Goal: Task Accomplishment & Management: Complete application form

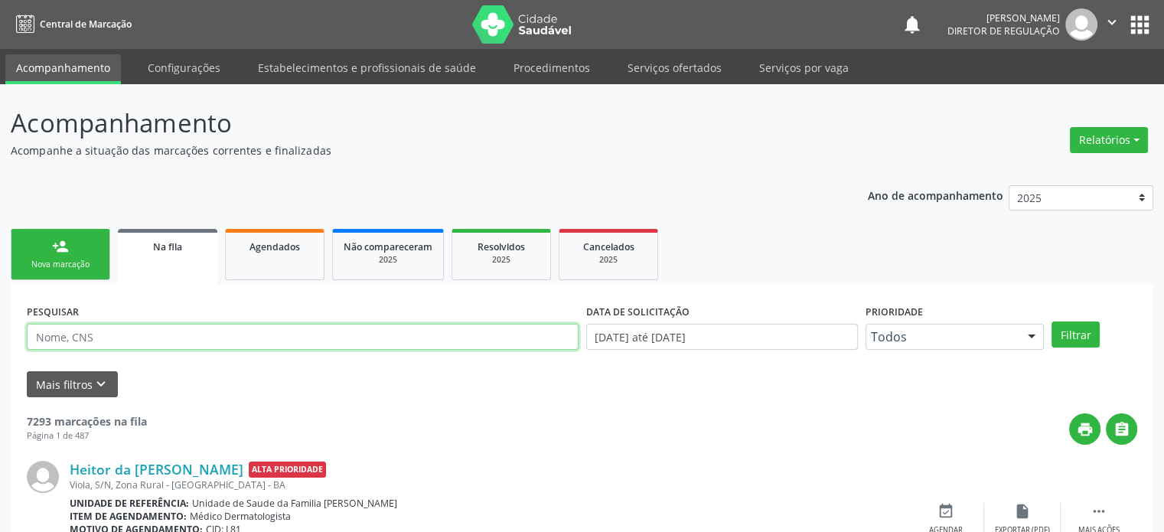
click at [87, 335] on input "text" at bounding box center [303, 337] width 552 height 26
paste input "003.405.565-79"
click at [1052, 322] on button "Filtrar" at bounding box center [1076, 335] width 48 height 26
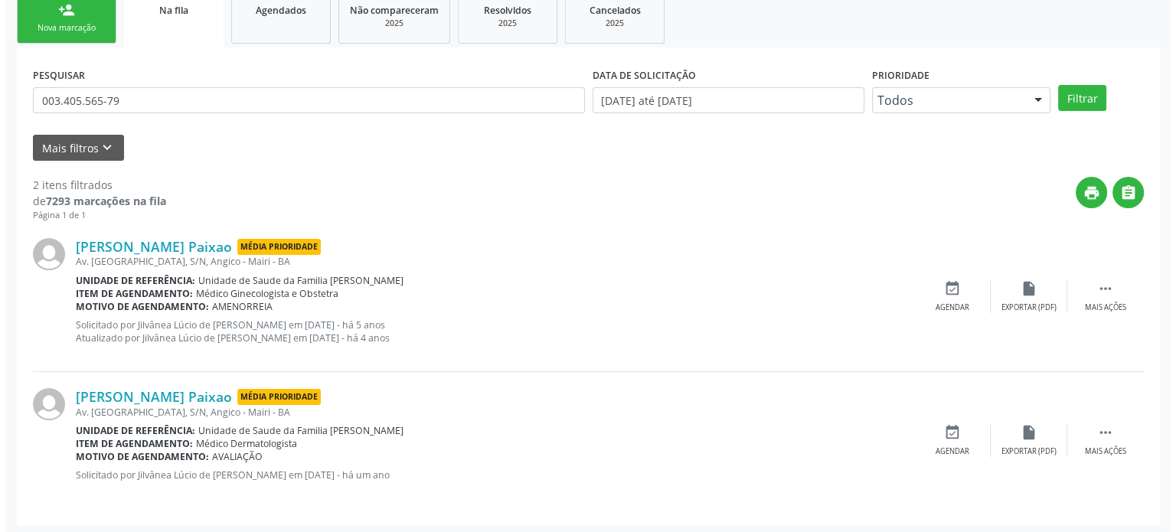
scroll to position [239, 0]
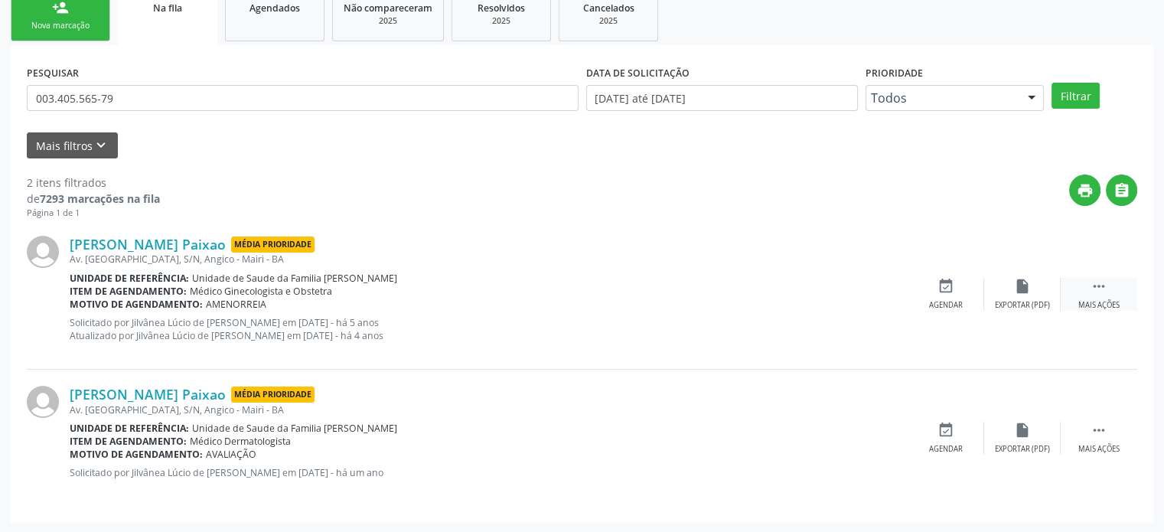
click at [1111, 295] on div " Mais ações" at bounding box center [1099, 294] width 77 height 33
click at [934, 289] on div "cancel Cancelar" at bounding box center [946, 294] width 77 height 33
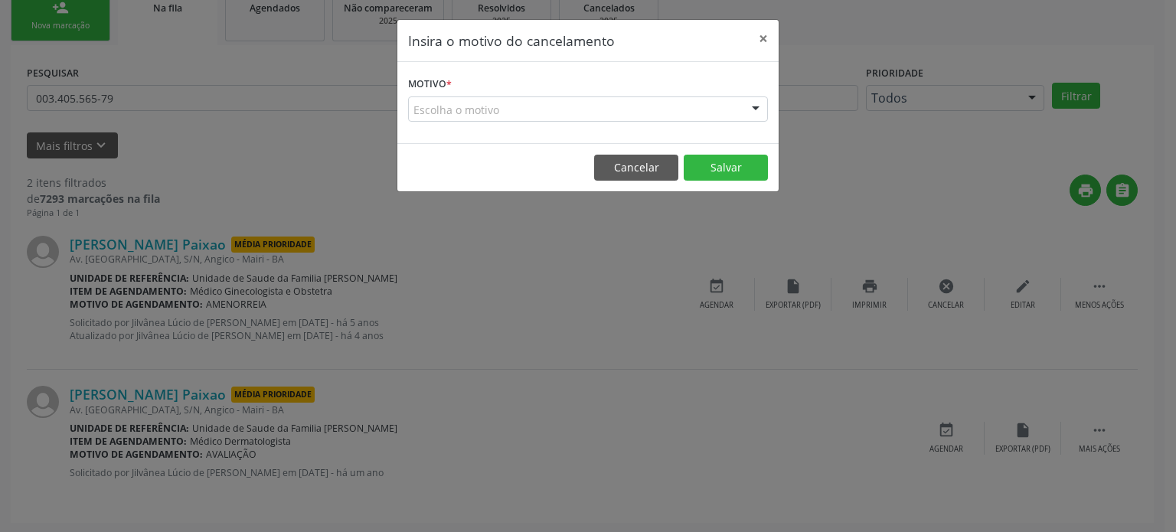
click at [586, 97] on div "Escolha o motivo" at bounding box center [588, 109] width 360 height 26
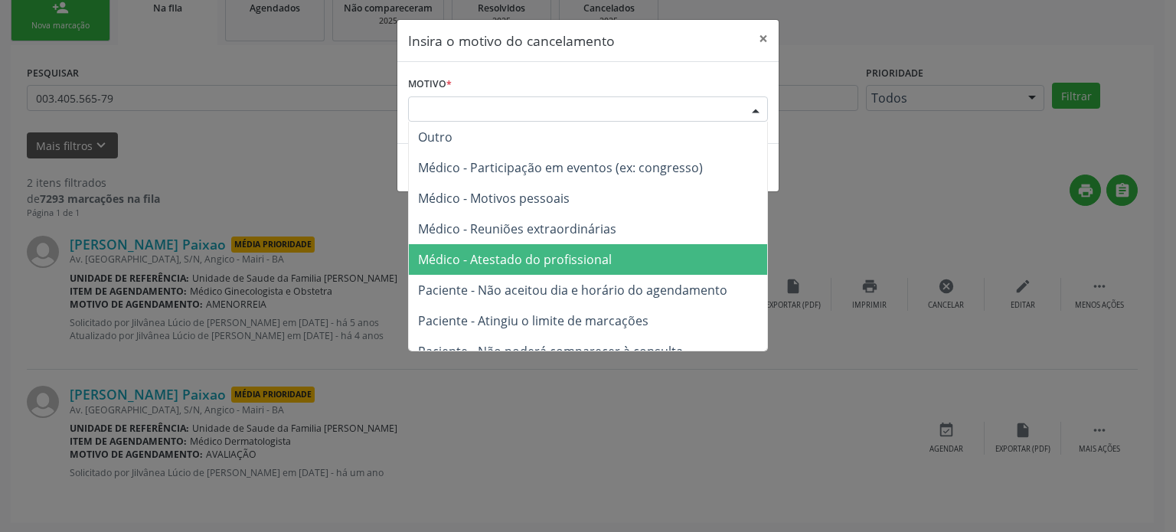
click at [573, 256] on span "Médico - Atestado do profissional" at bounding box center [515, 259] width 194 height 17
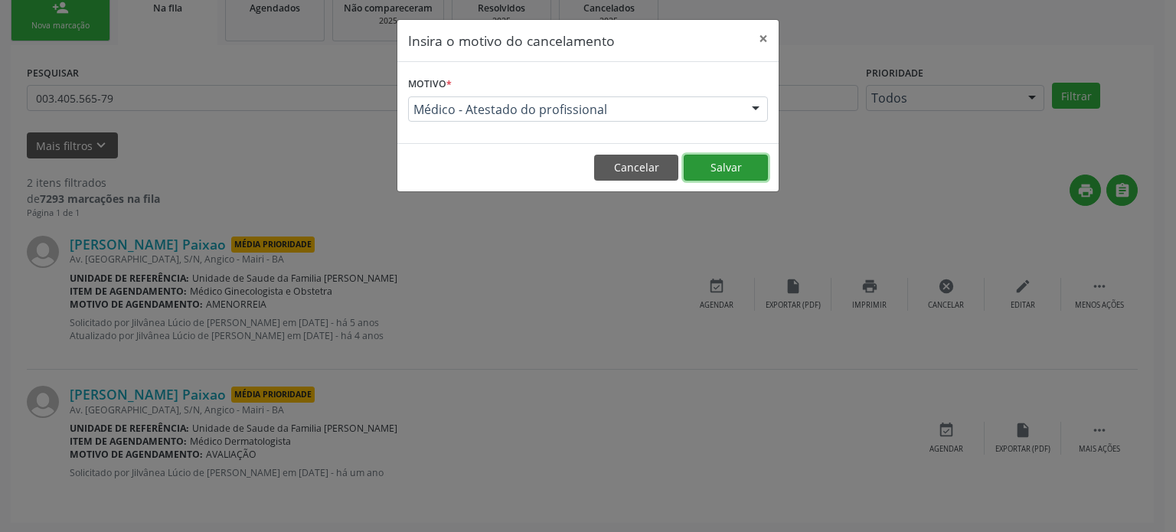
click at [724, 178] on button "Salvar" at bounding box center [726, 168] width 84 height 26
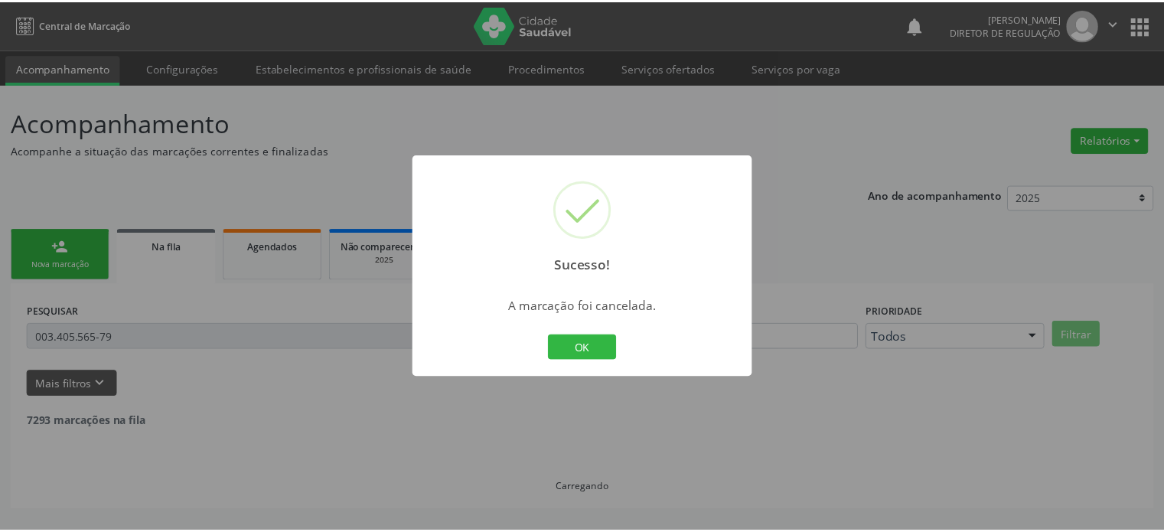
scroll to position [0, 0]
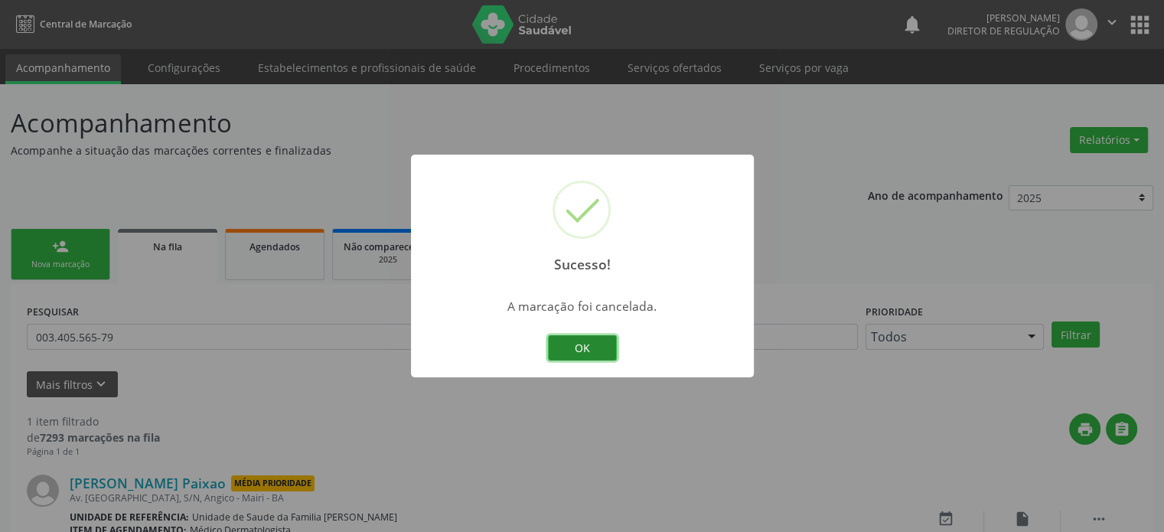
click at [591, 338] on button "OK" at bounding box center [582, 348] width 69 height 26
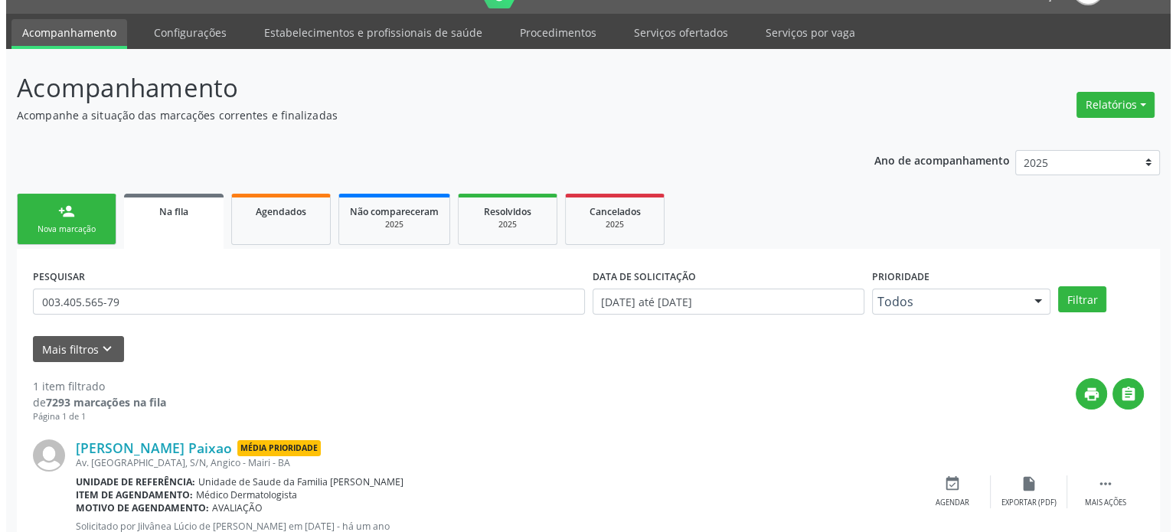
scroll to position [89, 0]
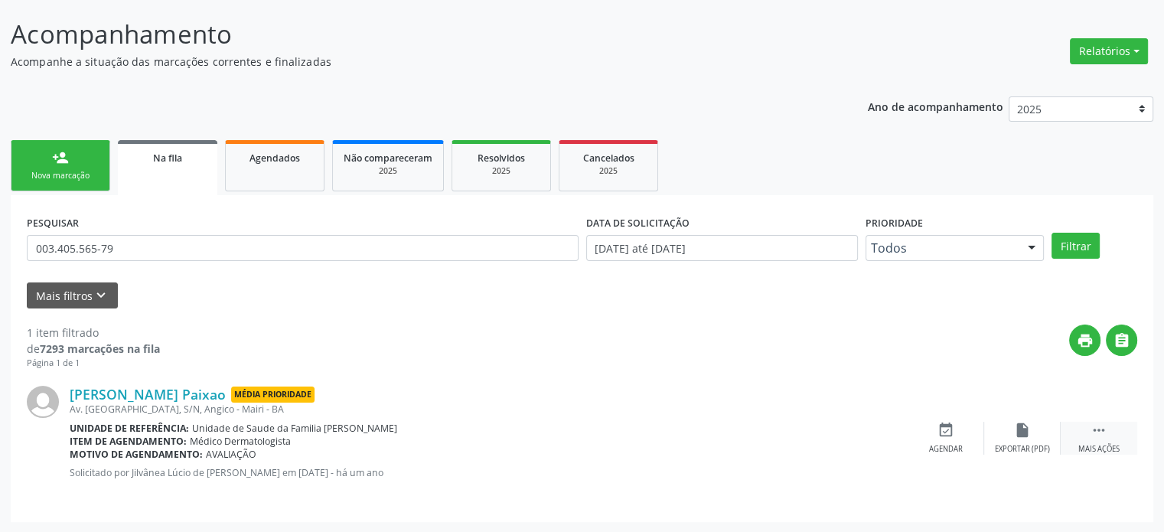
click at [1101, 434] on icon "" at bounding box center [1099, 430] width 17 height 17
click at [939, 435] on icon "cancel" at bounding box center [946, 430] width 17 height 17
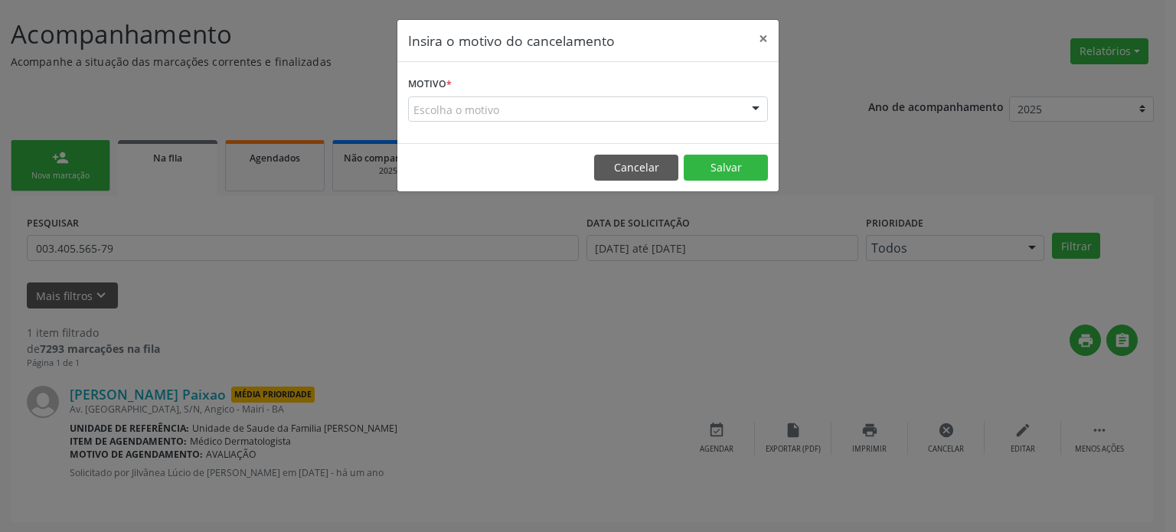
click at [538, 109] on div "Escolha o motivo" at bounding box center [588, 109] width 360 height 26
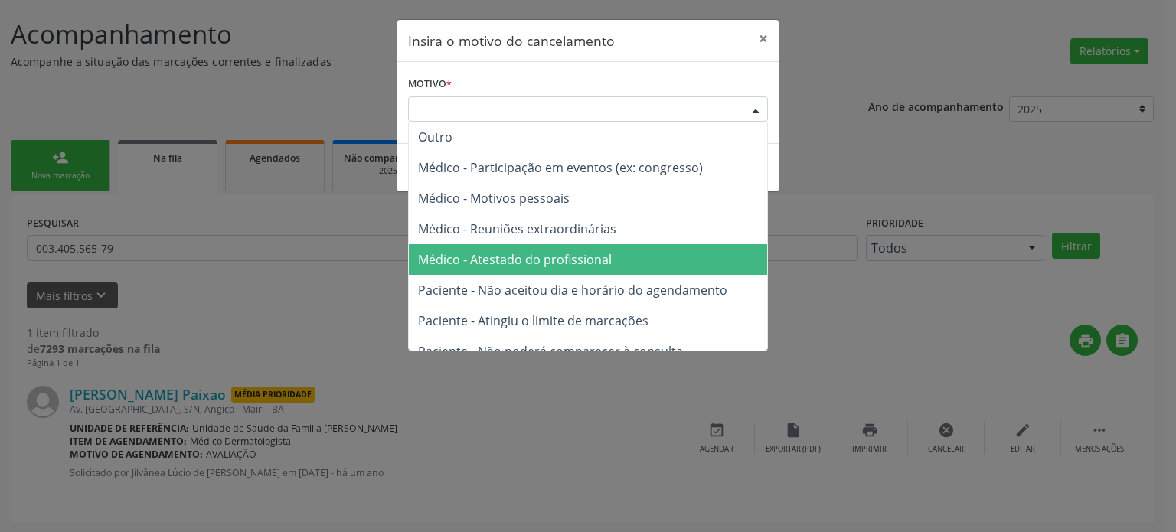
click at [493, 271] on span "Médico - Atestado do profissional" at bounding box center [588, 259] width 358 height 31
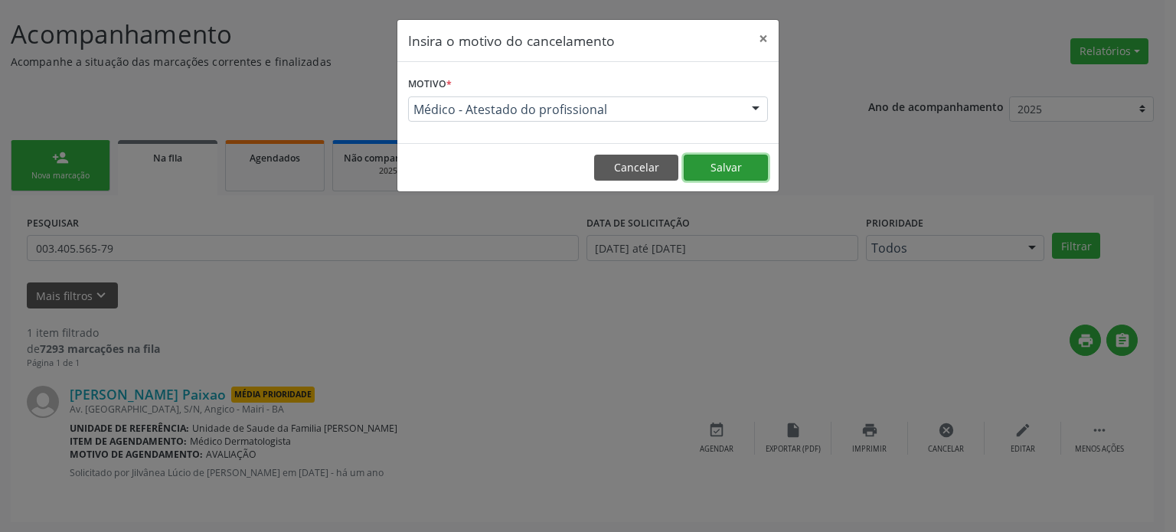
click at [730, 165] on button "Salvar" at bounding box center [726, 168] width 84 height 26
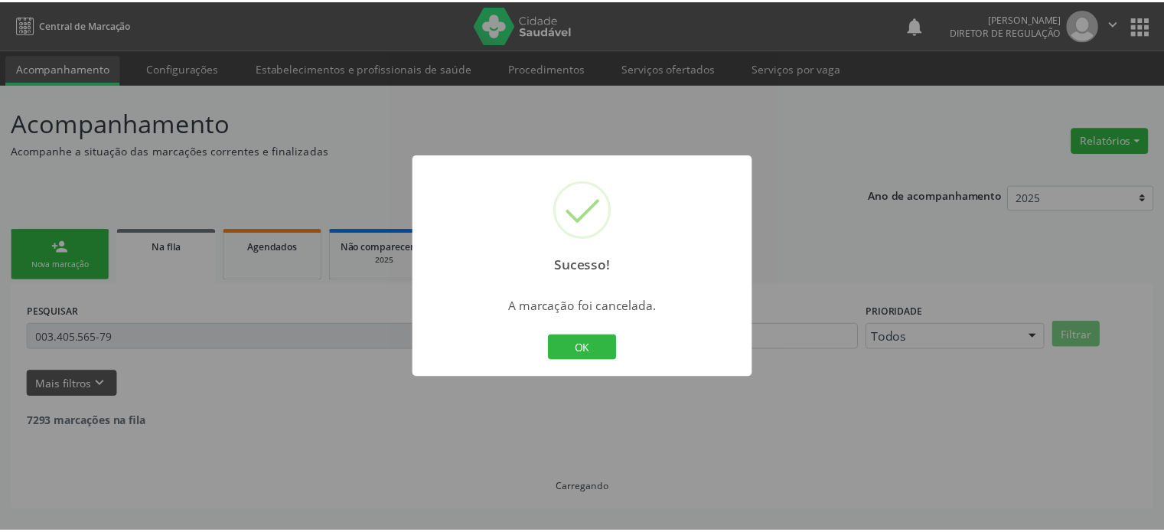
scroll to position [0, 0]
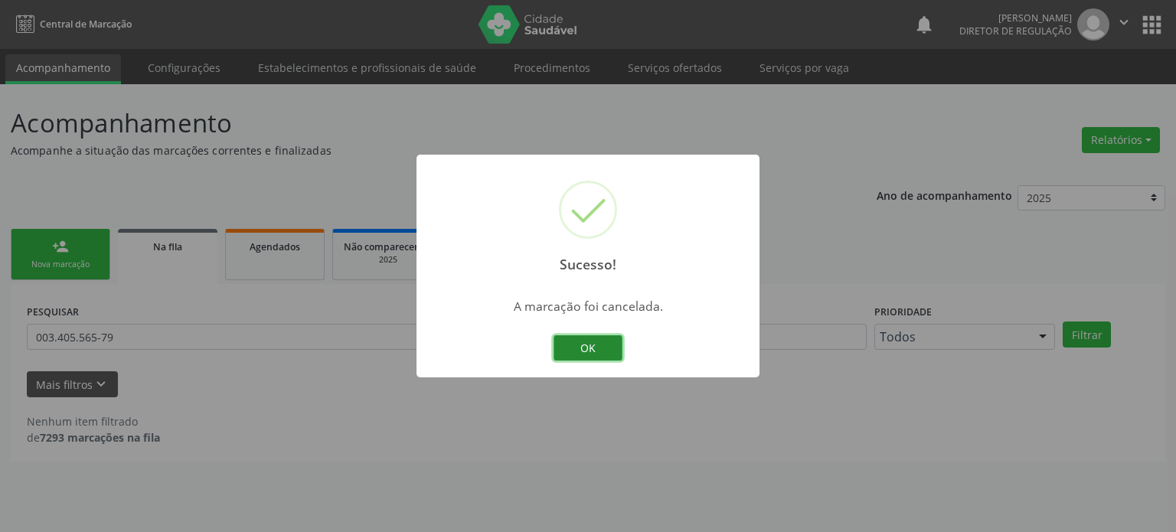
click at [582, 353] on button "OK" at bounding box center [587, 348] width 69 height 26
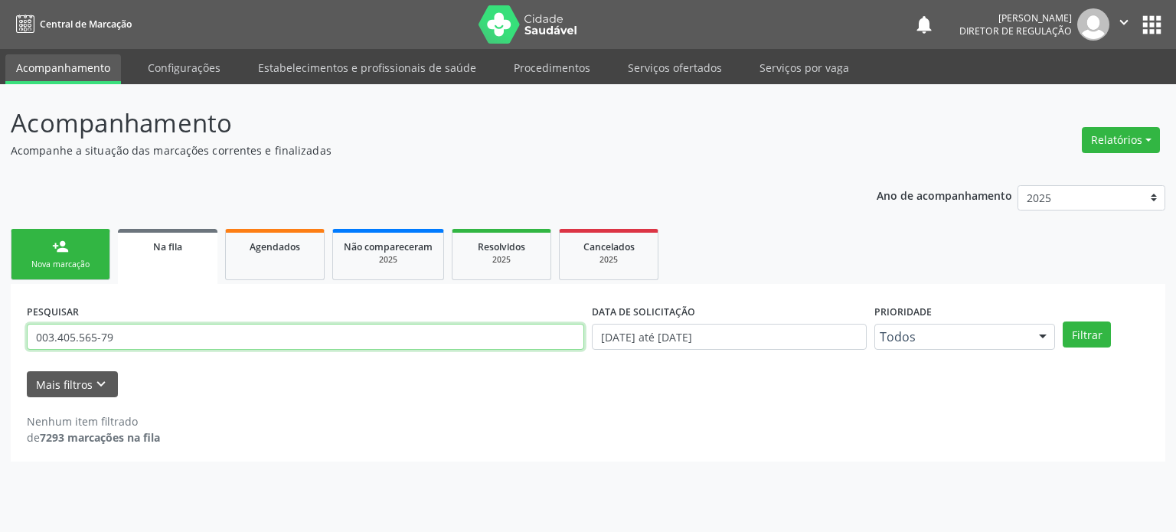
click at [70, 338] on input "003.405.565-79" at bounding box center [305, 337] width 557 height 26
click at [1063, 322] on button "Filtrar" at bounding box center [1087, 335] width 48 height 26
click at [158, 341] on input "702408021898523" at bounding box center [305, 337] width 557 height 26
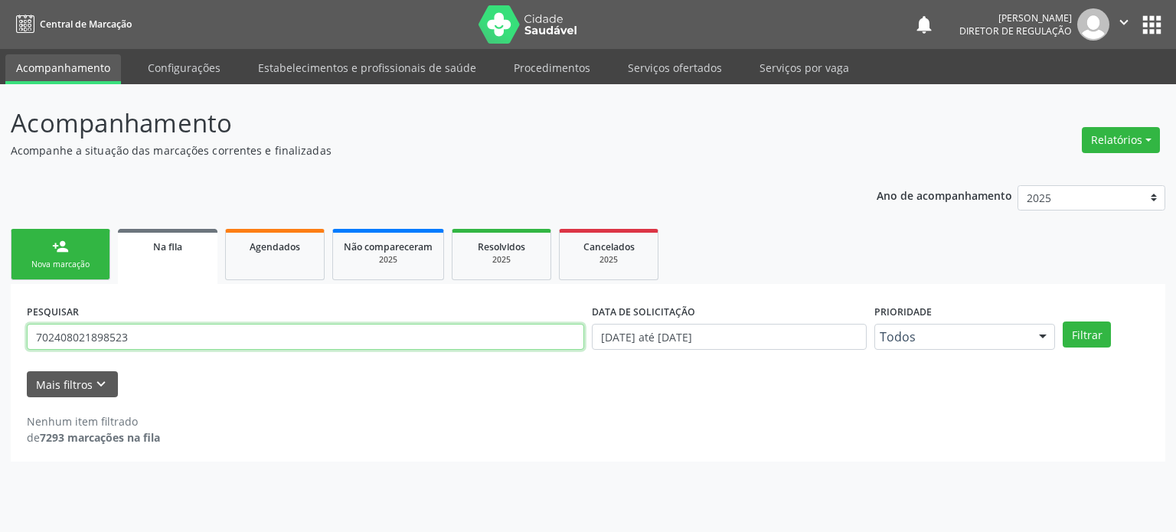
click at [158, 341] on input "702408021898523" at bounding box center [305, 337] width 557 height 26
click at [1063, 322] on button "Filtrar" at bounding box center [1087, 335] width 48 height 26
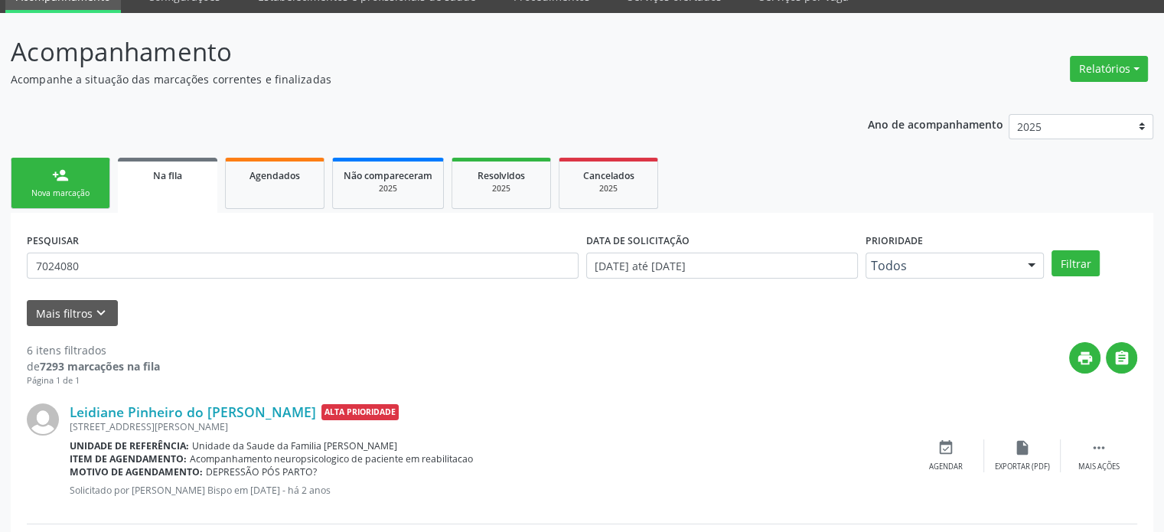
scroll to position [230, 0]
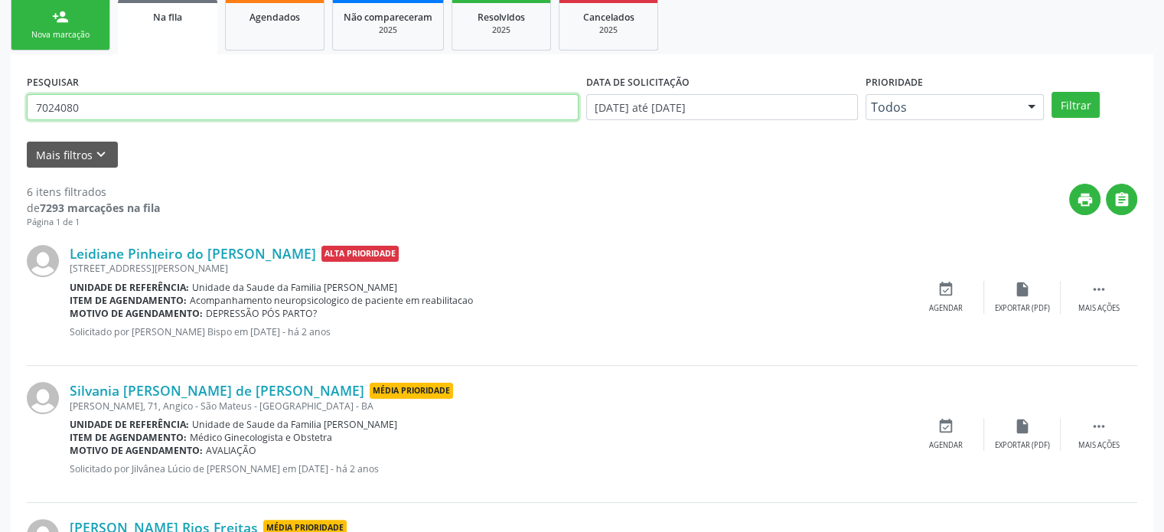
click at [162, 107] on input "7024080" at bounding box center [303, 107] width 552 height 26
type input "70240802189"
click at [1052, 92] on button "Filtrar" at bounding box center [1076, 105] width 48 height 26
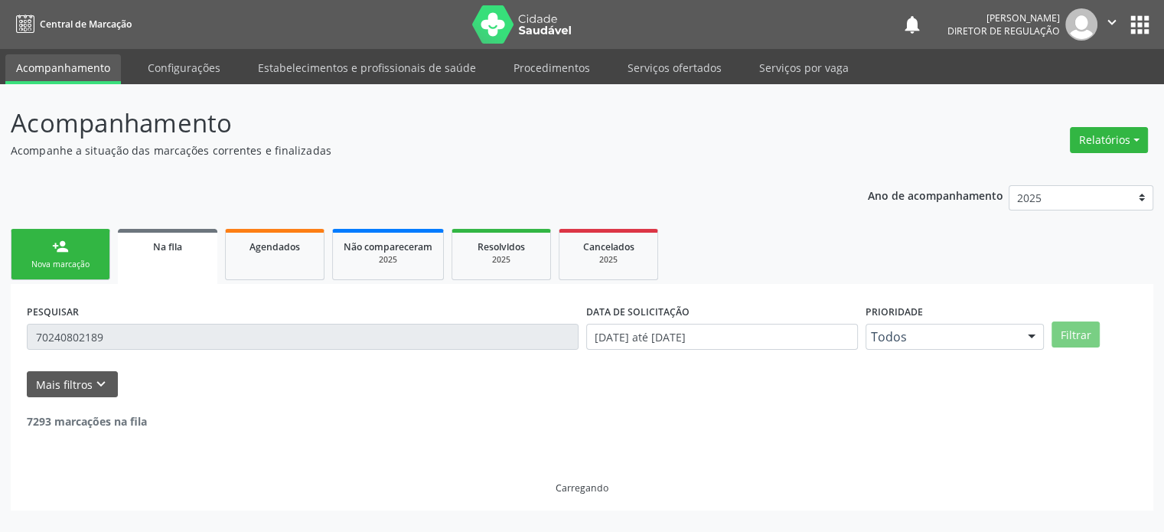
scroll to position [0, 0]
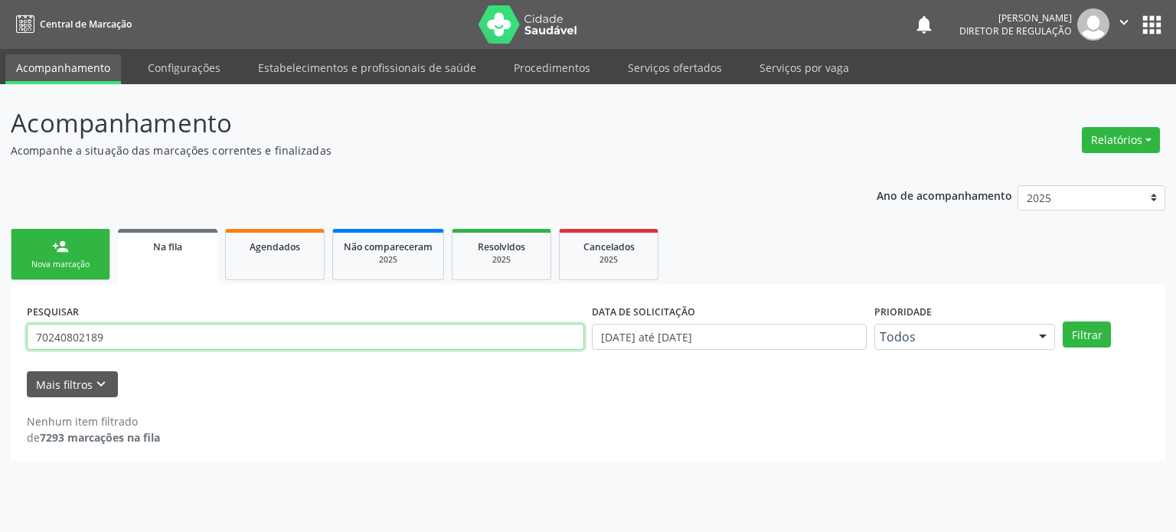
click at [58, 333] on input "70240802189" at bounding box center [305, 337] width 557 height 26
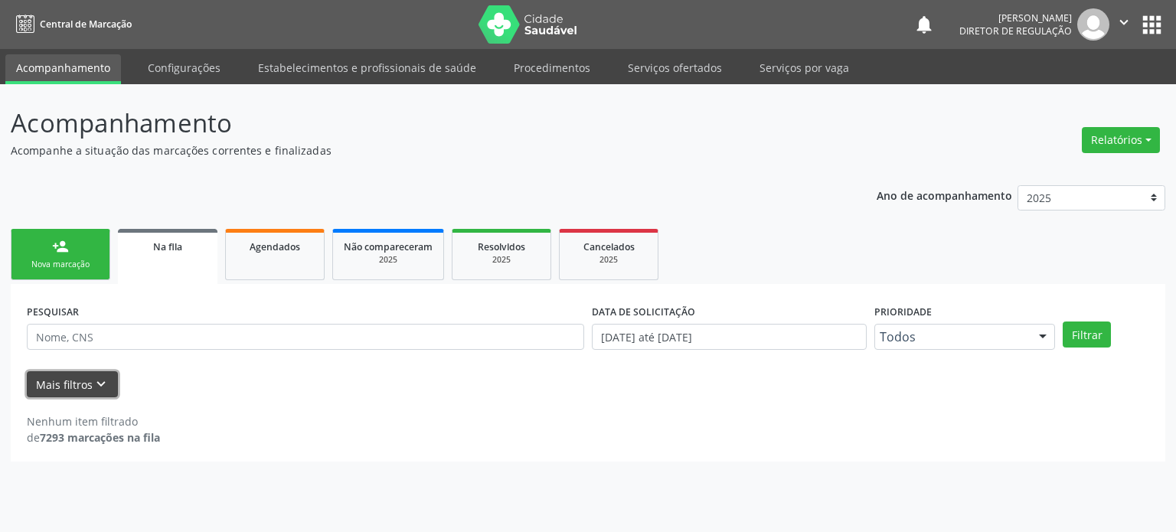
click at [67, 382] on button "Mais filtros keyboard_arrow_down" at bounding box center [72, 384] width 91 height 27
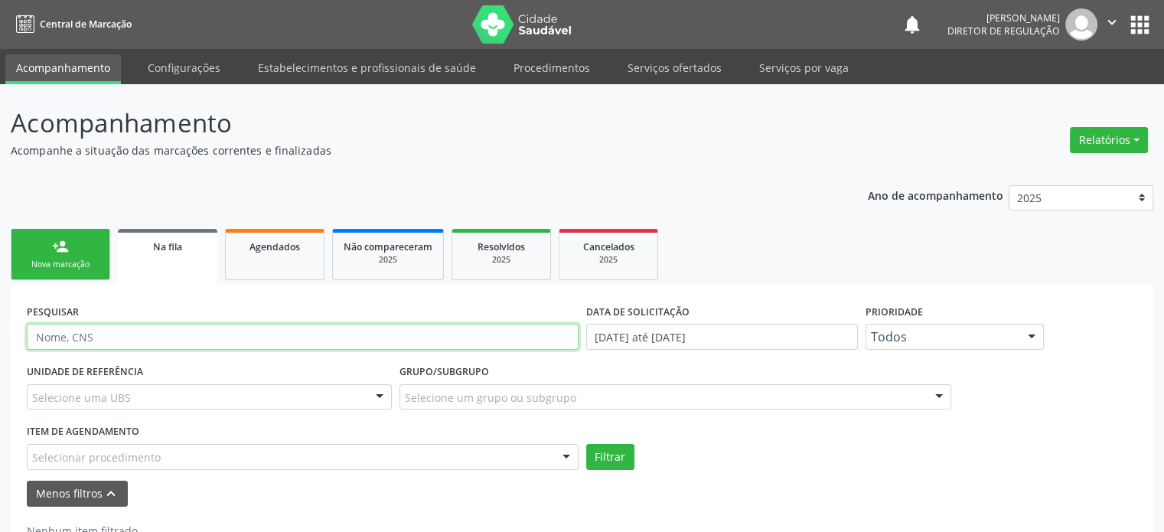
click at [126, 332] on input "text" at bounding box center [303, 337] width 552 height 26
paste input "70640712349"
click at [586, 444] on button "Filtrar" at bounding box center [610, 457] width 48 height 26
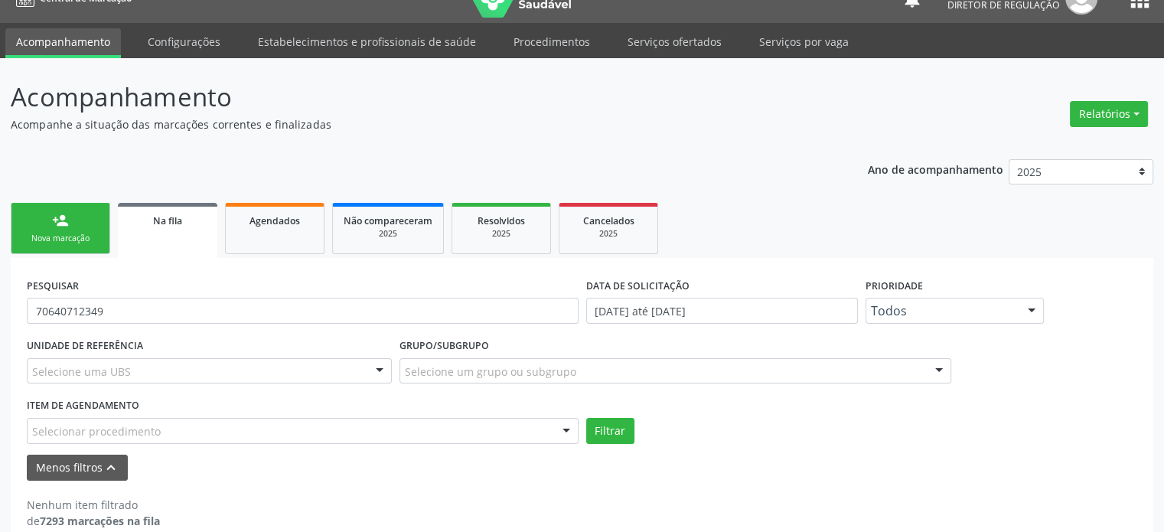
scroll to position [49, 0]
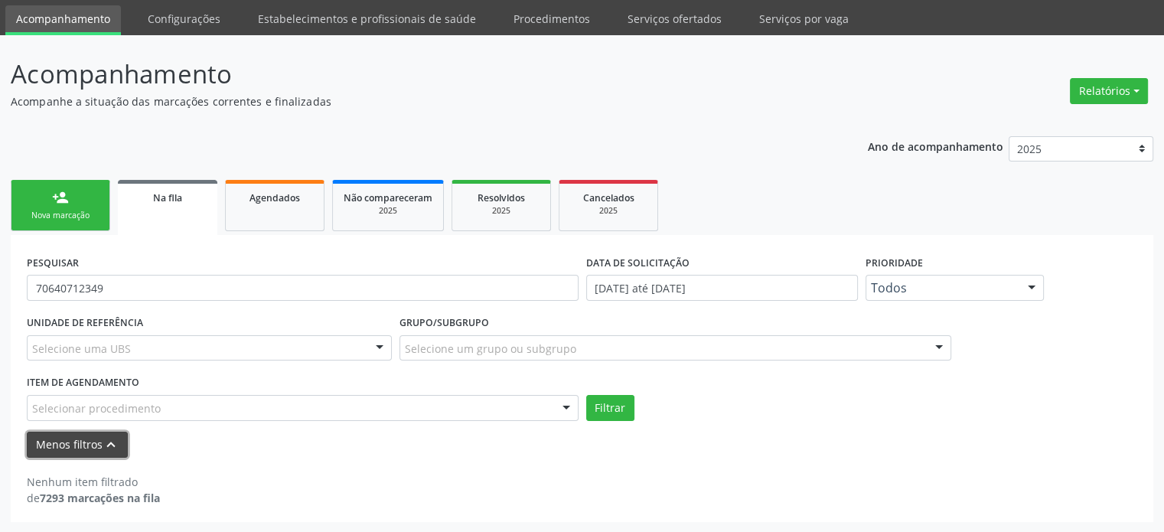
click at [67, 432] on button "Menos filtros keyboard_arrow_up" at bounding box center [77, 445] width 101 height 27
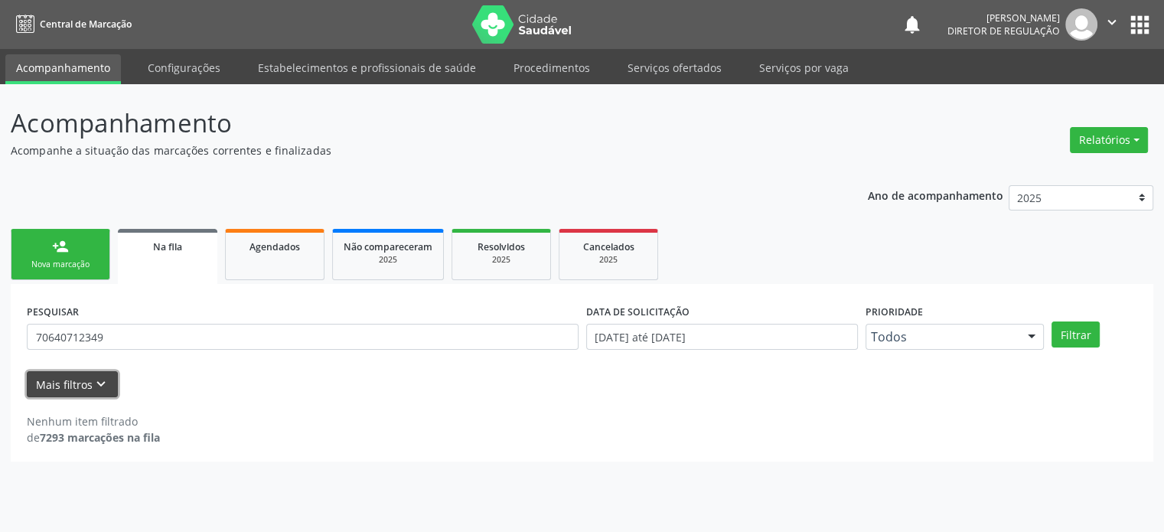
scroll to position [0, 0]
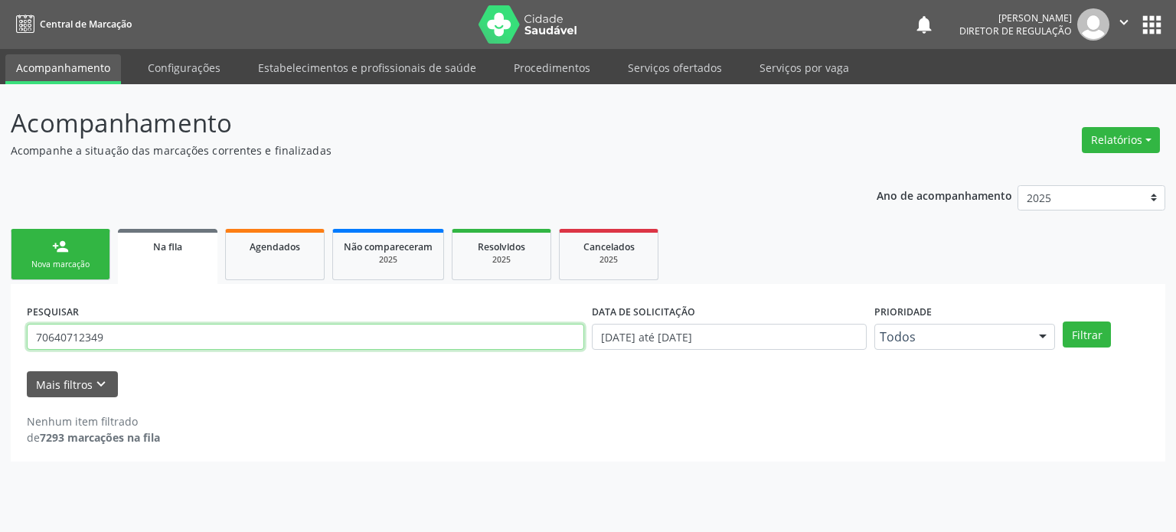
click at [129, 336] on input "70640712349" at bounding box center [305, 337] width 557 height 26
click at [1063, 322] on button "Filtrar" at bounding box center [1087, 335] width 48 height 26
click at [129, 336] on input "70640712349" at bounding box center [305, 337] width 557 height 26
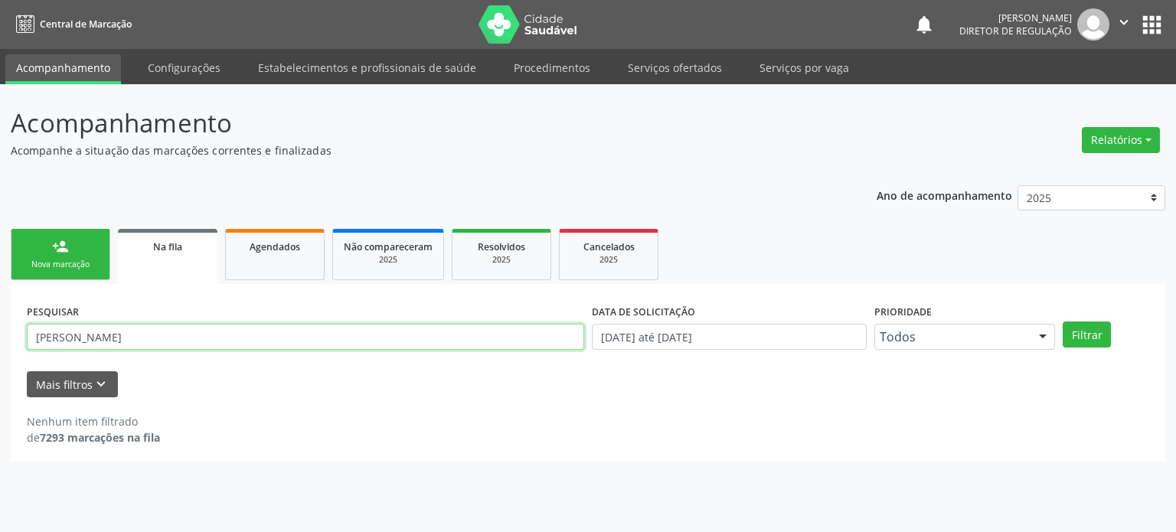
click at [1063, 322] on button "Filtrar" at bounding box center [1087, 335] width 48 height 26
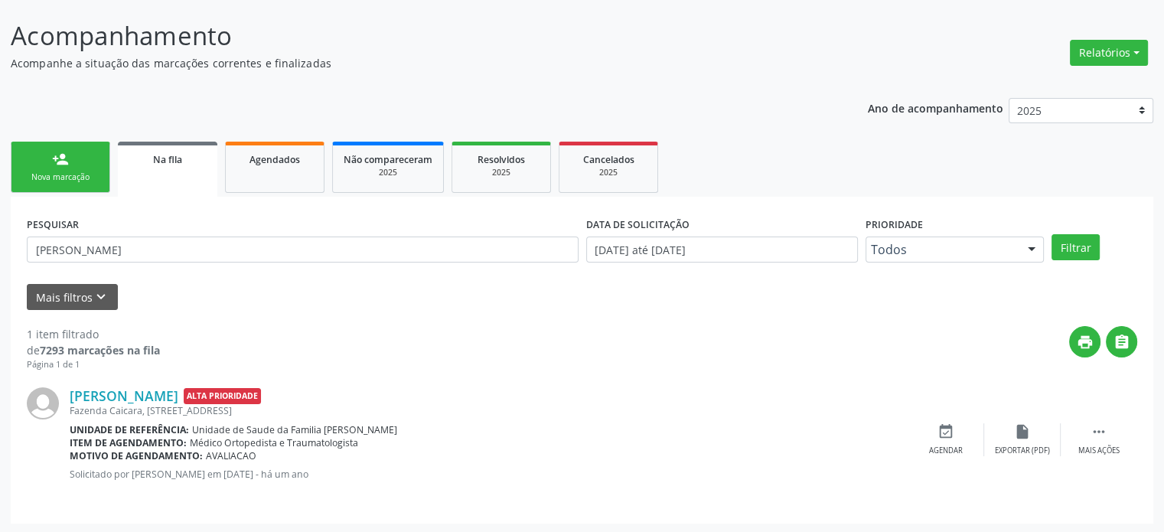
scroll to position [89, 0]
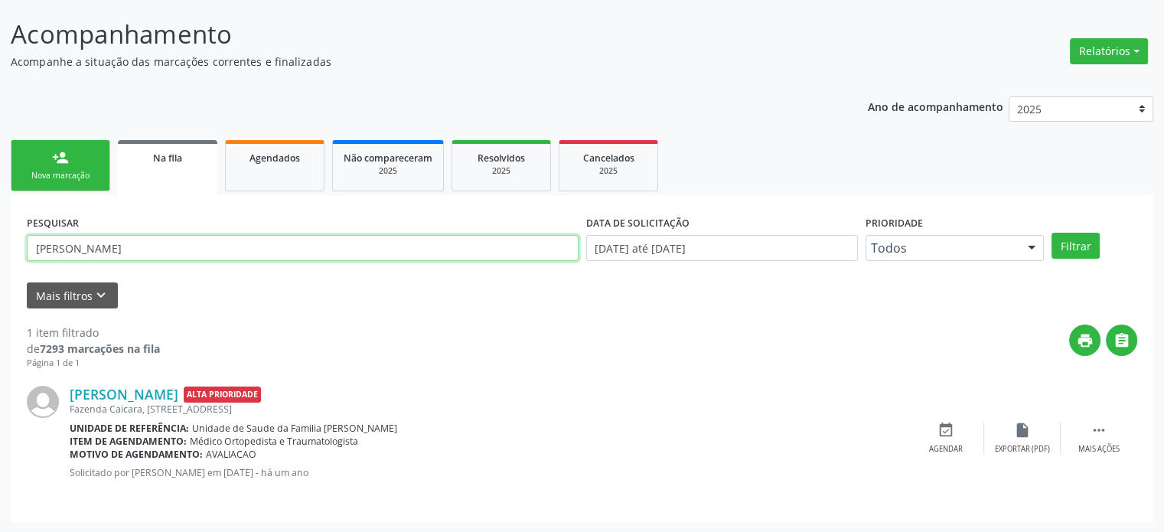
click at [104, 246] on input "[PERSON_NAME]" at bounding box center [303, 248] width 552 height 26
click at [1052, 233] on button "Filtrar" at bounding box center [1076, 246] width 48 height 26
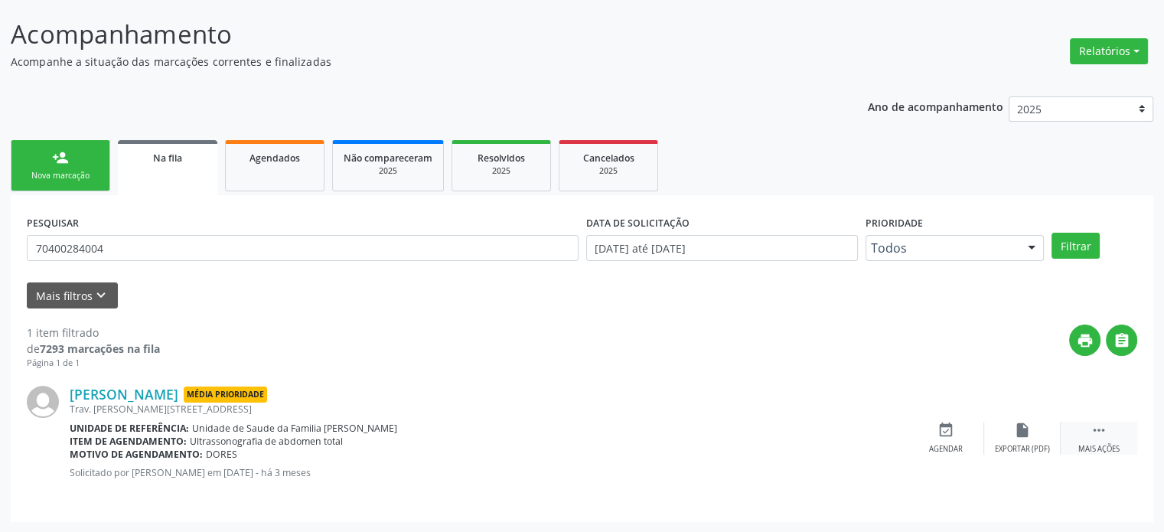
click at [1091, 422] on icon "" at bounding box center [1099, 430] width 17 height 17
click at [935, 437] on div "cancel Cancelar" at bounding box center [946, 438] width 77 height 33
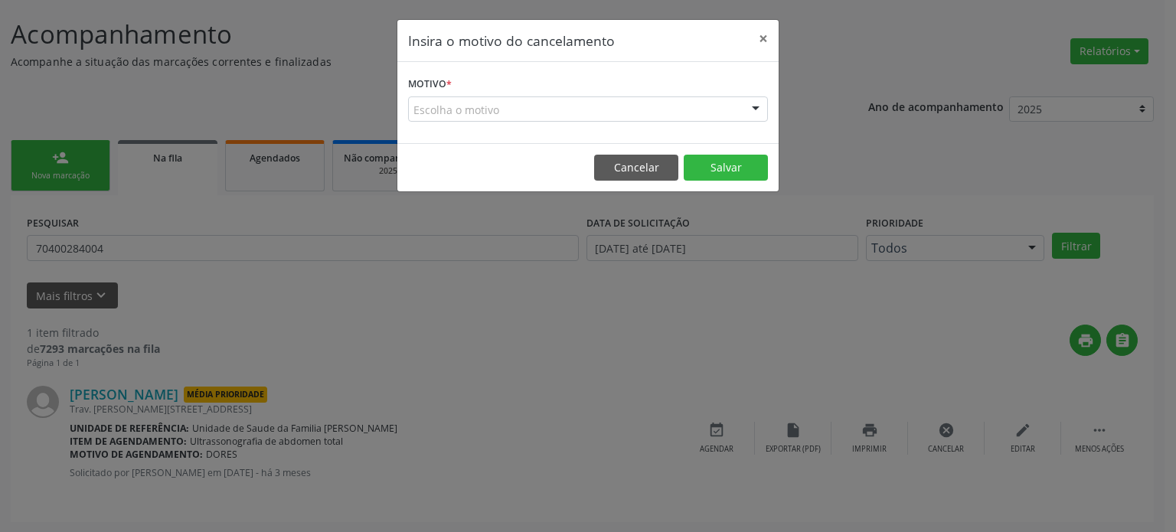
click at [441, 116] on div "Escolha o motivo" at bounding box center [588, 109] width 360 height 26
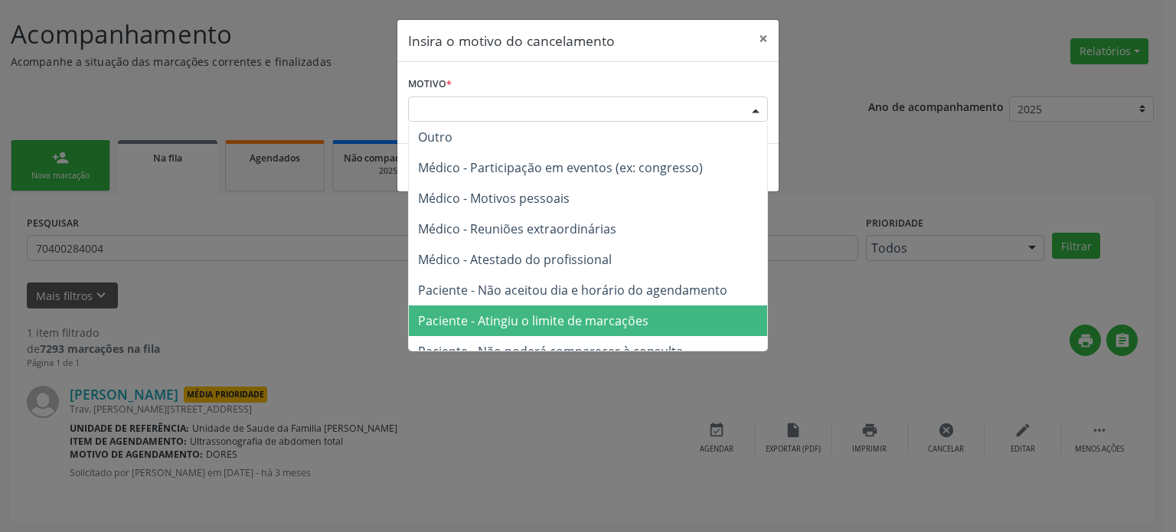
click at [548, 315] on span "Paciente - Atingiu o limite de marcações" at bounding box center [533, 320] width 230 height 17
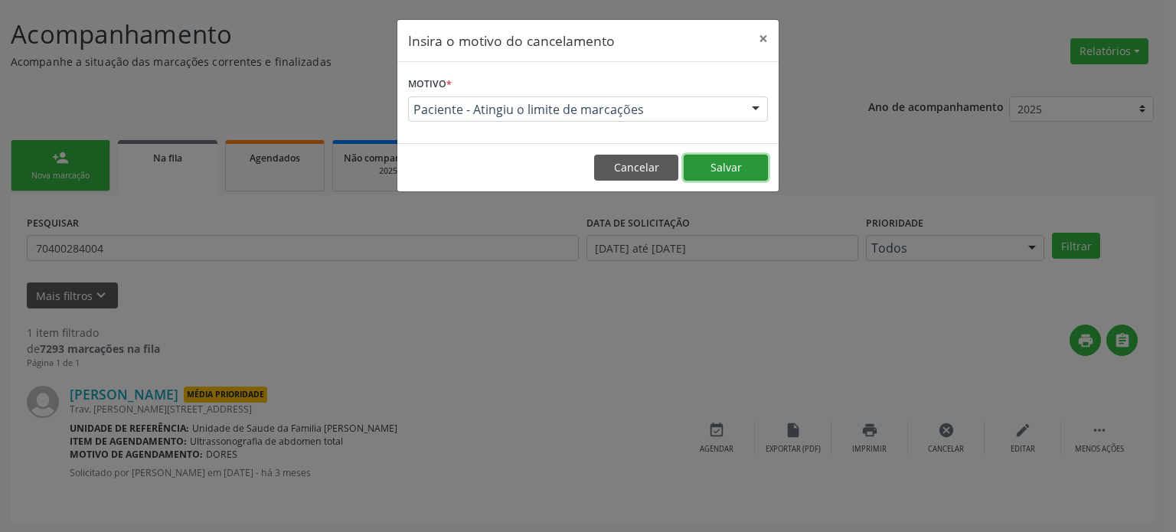
click at [730, 162] on button "Salvar" at bounding box center [726, 168] width 84 height 26
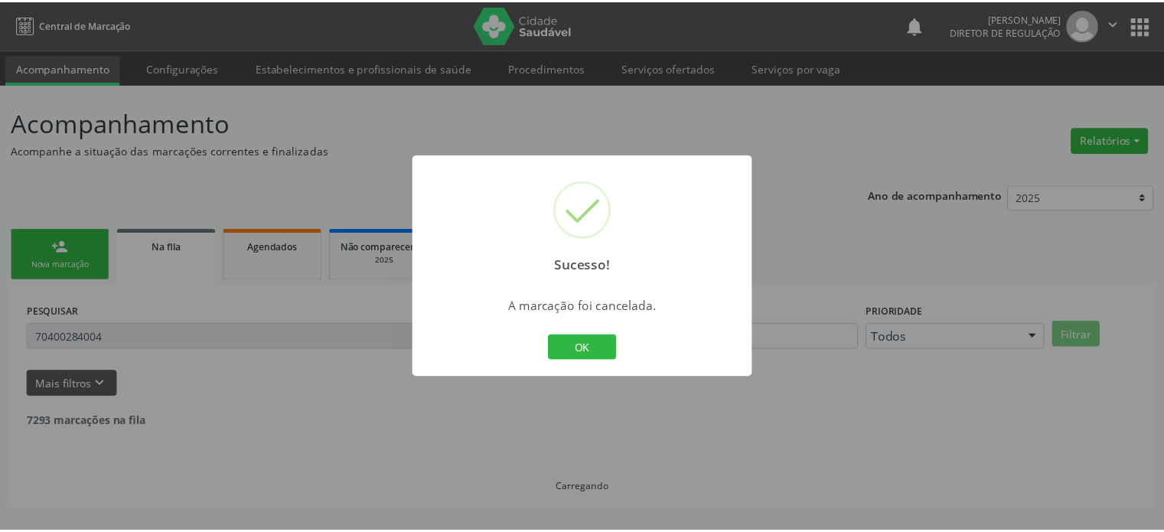
scroll to position [0, 0]
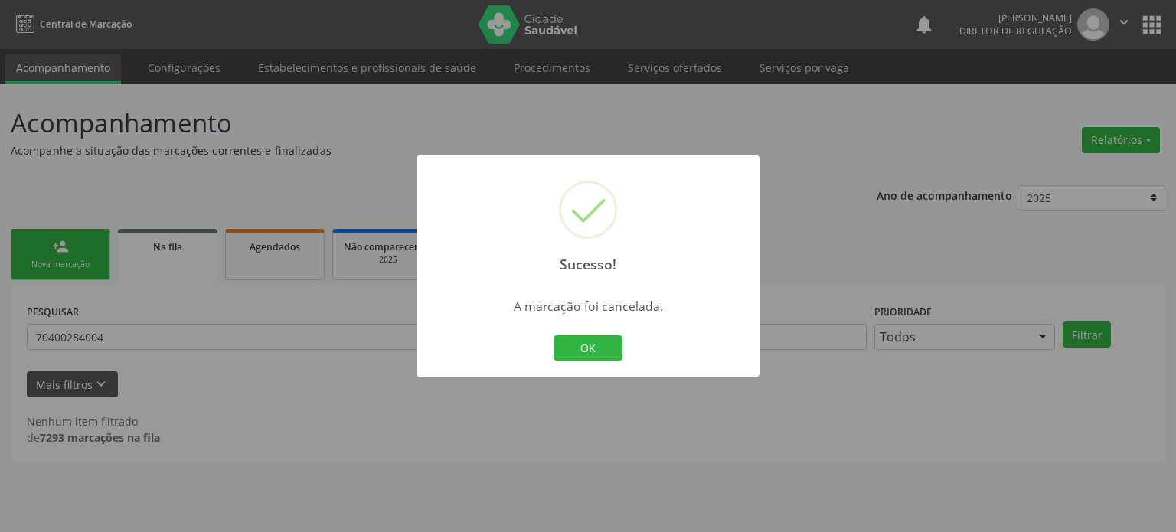
click at [121, 338] on div "Sucesso! × A marcação foi cancelada. OK Cancel" at bounding box center [588, 266] width 1176 height 532
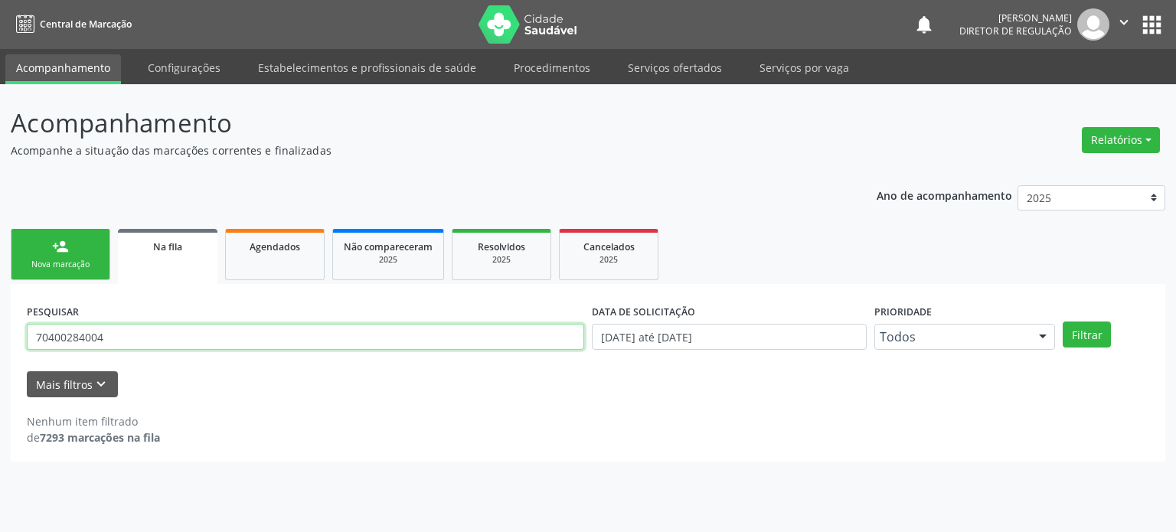
click at [121, 338] on input "70400284004" at bounding box center [305, 337] width 557 height 26
click at [1063, 322] on button "Filtrar" at bounding box center [1087, 335] width 48 height 26
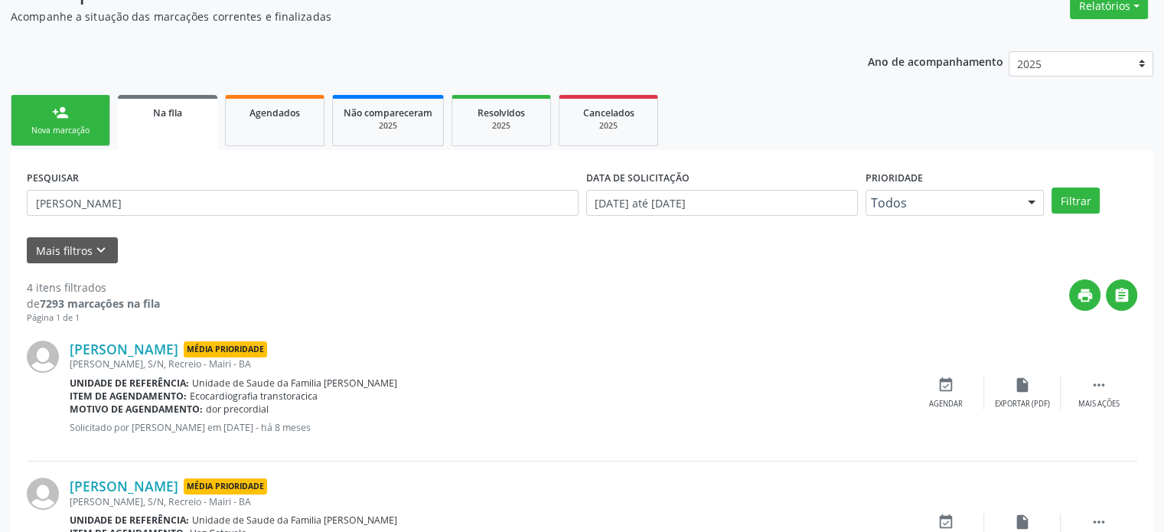
scroll to position [230, 0]
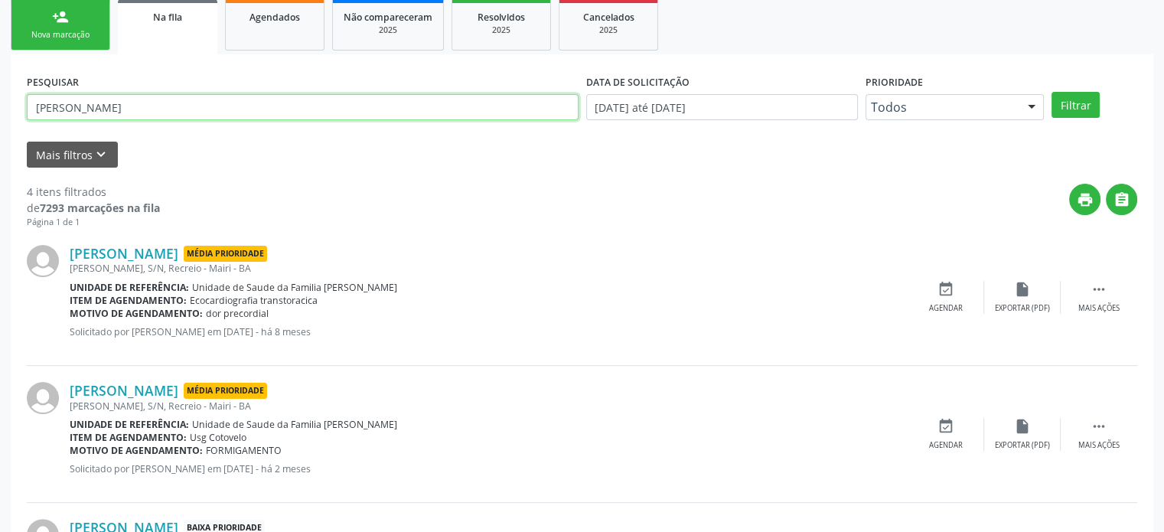
click at [170, 116] on input "[PERSON_NAME]" at bounding box center [303, 107] width 552 height 26
click at [1052, 92] on button "Filtrar" at bounding box center [1076, 105] width 48 height 26
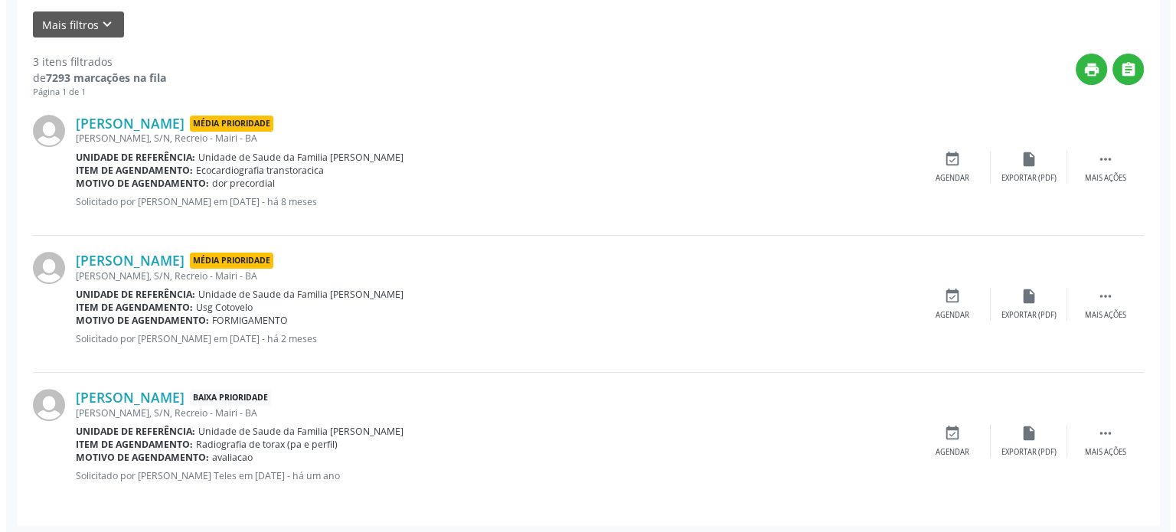
scroll to position [362, 0]
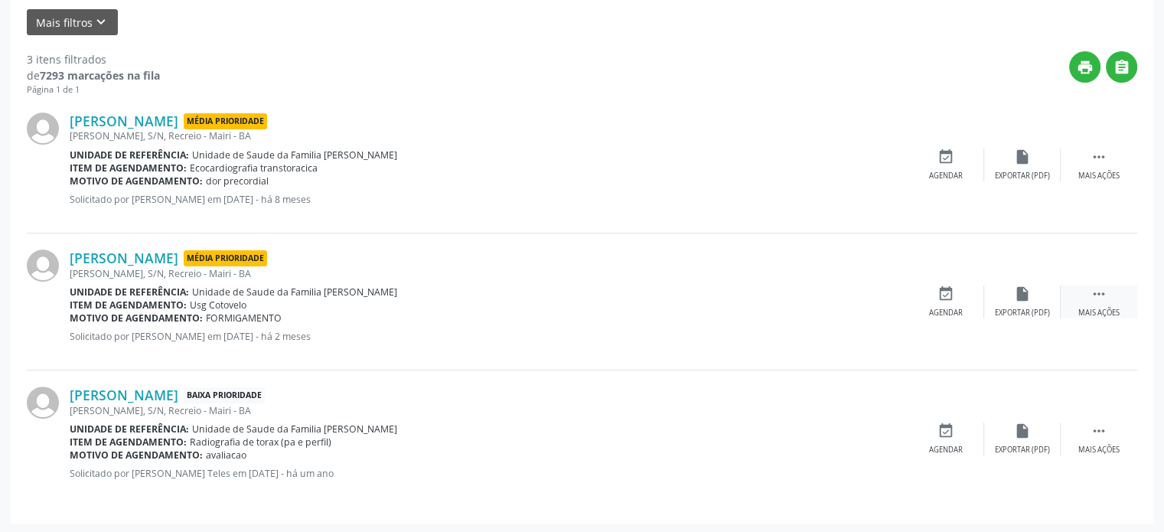
click at [1108, 296] on div " Mais ações" at bounding box center [1099, 302] width 77 height 33
click at [940, 290] on icon "cancel" at bounding box center [946, 294] width 17 height 17
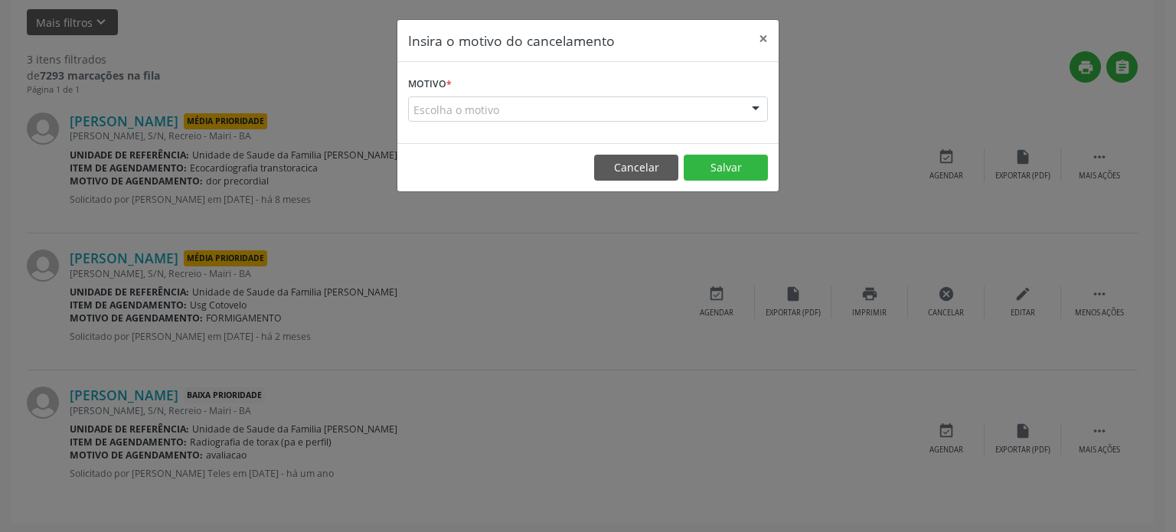
click at [542, 108] on div "Escolha o motivo" at bounding box center [588, 109] width 360 height 26
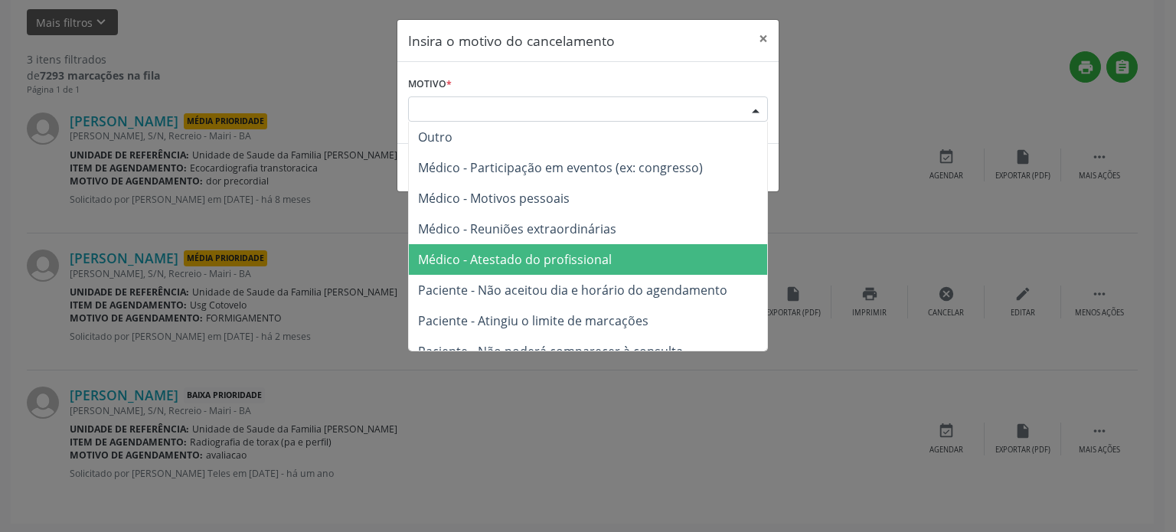
click at [527, 258] on span "Médico - Atestado do profissional" at bounding box center [515, 259] width 194 height 17
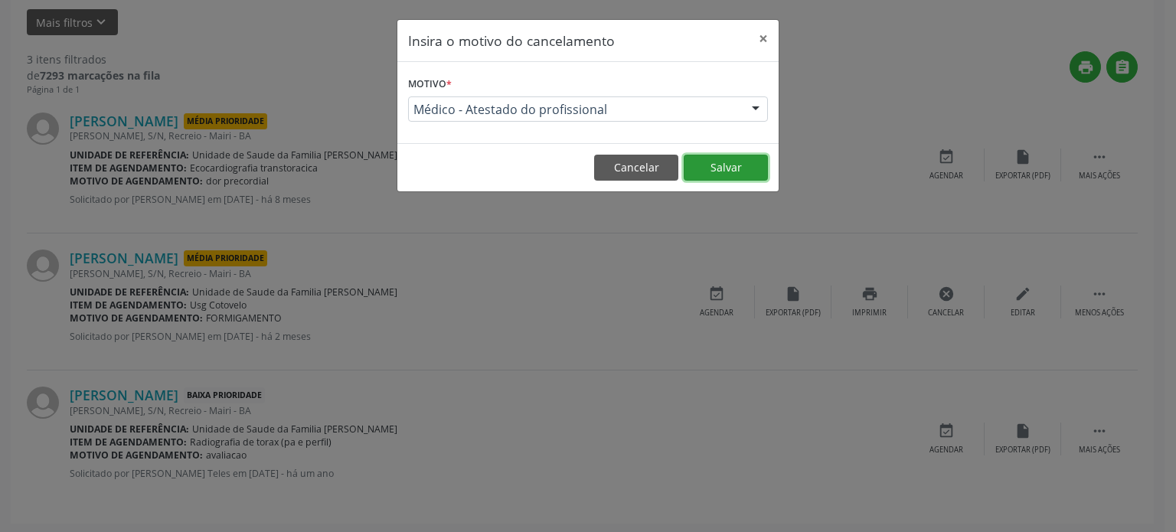
click at [729, 168] on button "Salvar" at bounding box center [726, 168] width 84 height 26
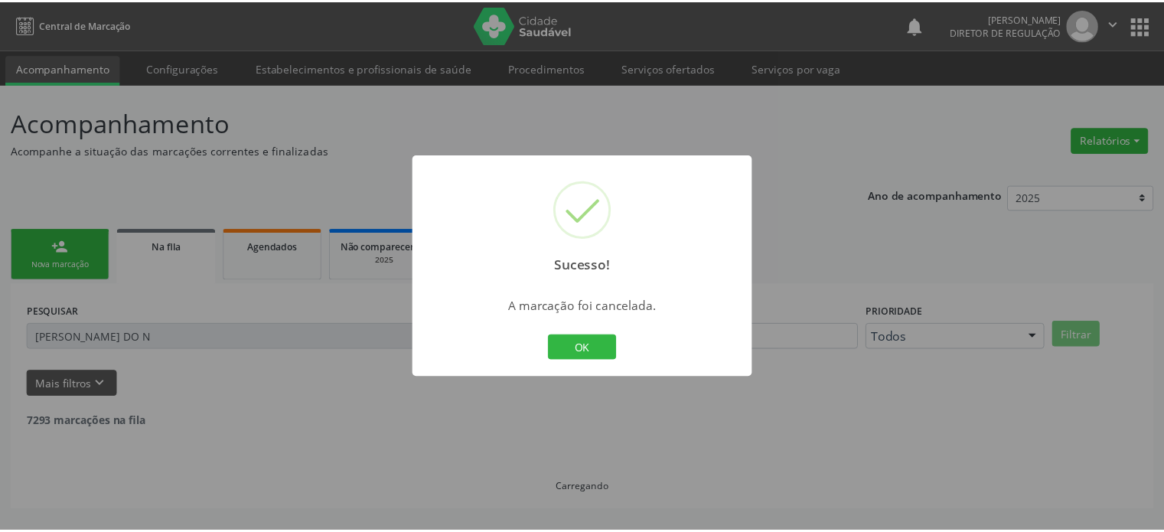
scroll to position [0, 0]
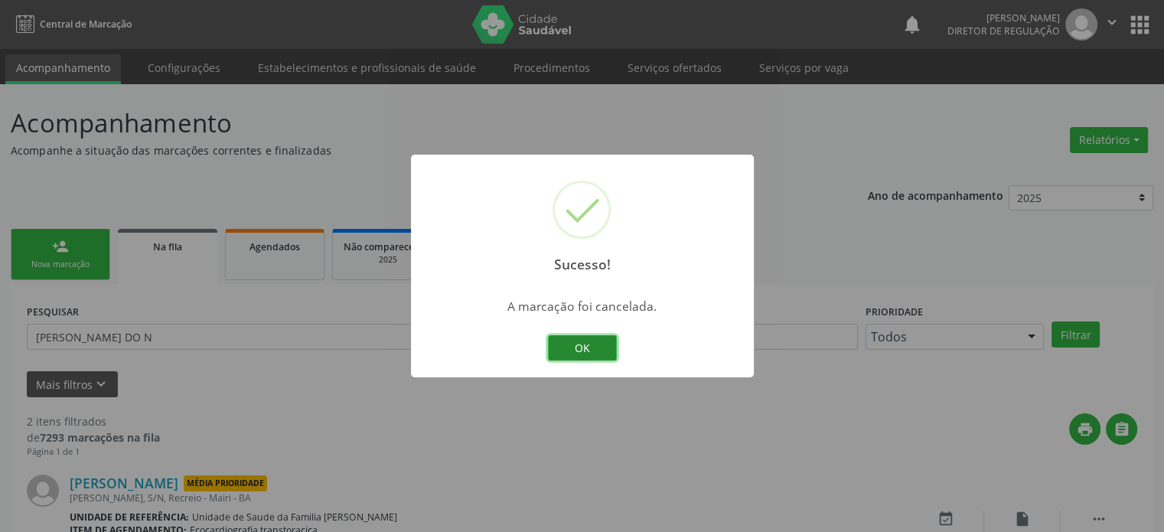
click at [576, 344] on button "OK" at bounding box center [582, 348] width 69 height 26
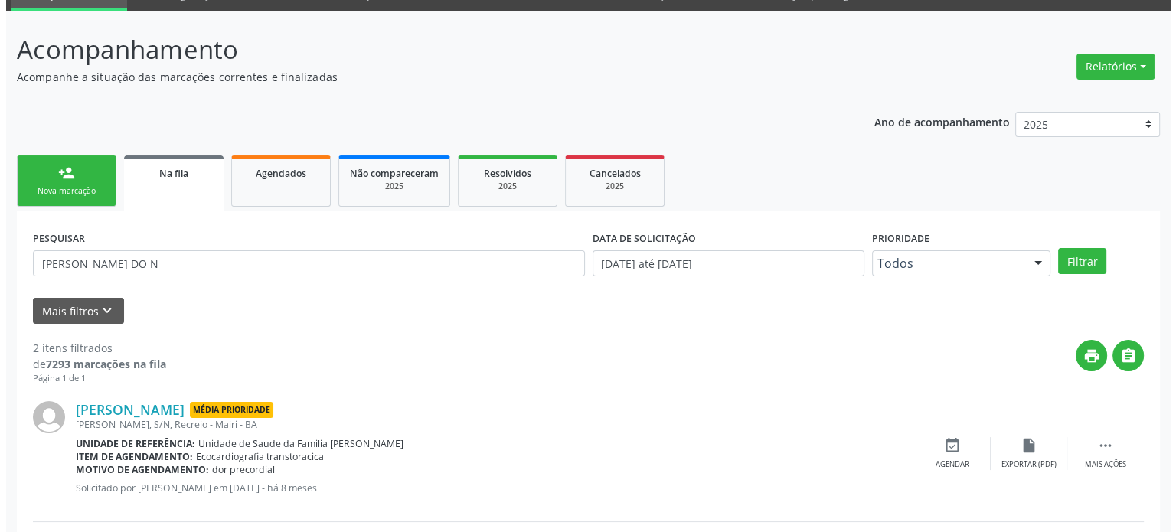
scroll to position [225, 0]
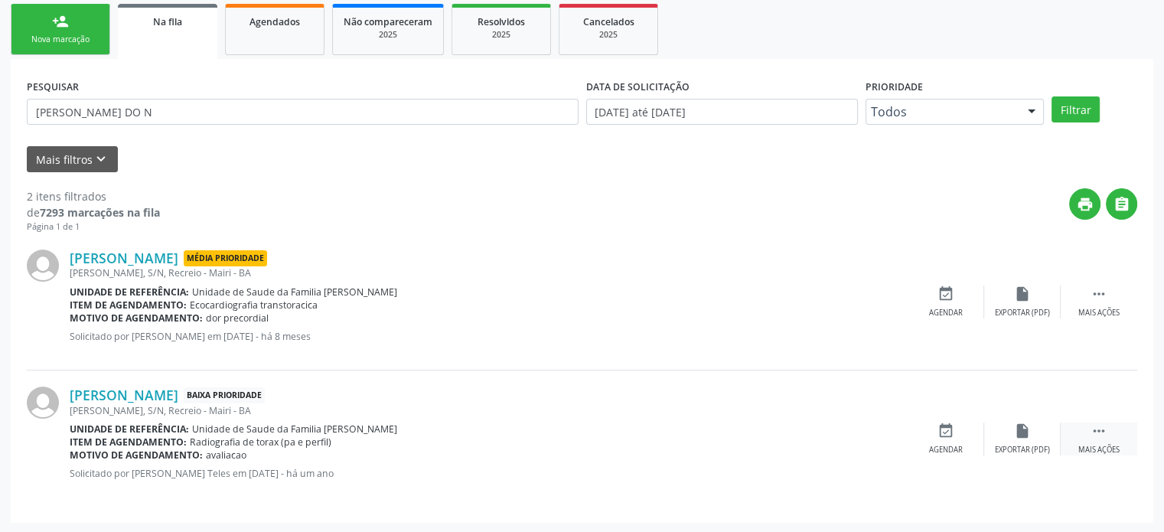
click at [1093, 426] on icon "" at bounding box center [1099, 431] width 17 height 17
click at [942, 442] on div "cancel Cancelar" at bounding box center [946, 439] width 77 height 33
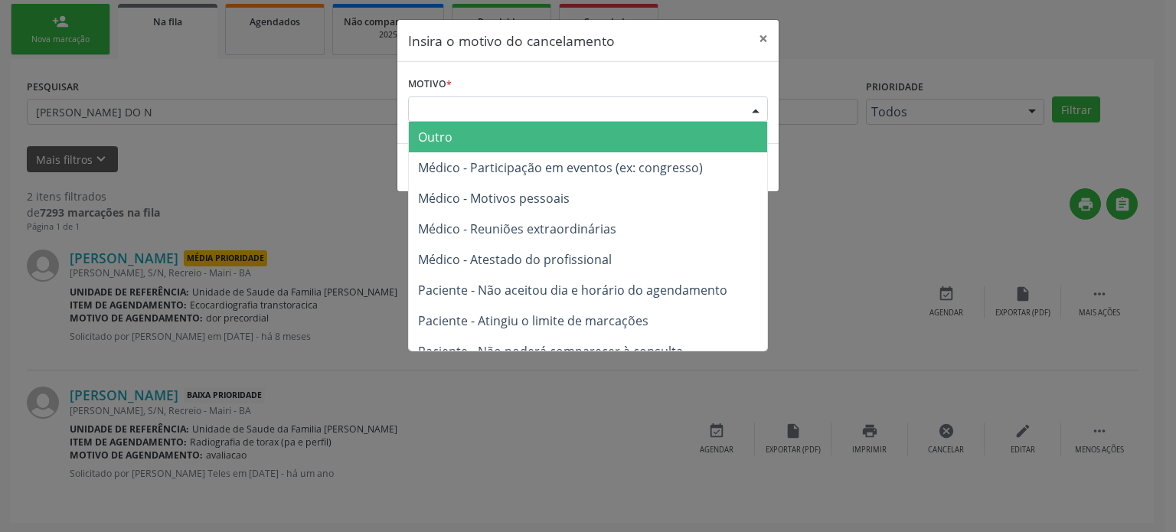
click at [508, 100] on div "Escolha o motivo" at bounding box center [588, 109] width 360 height 26
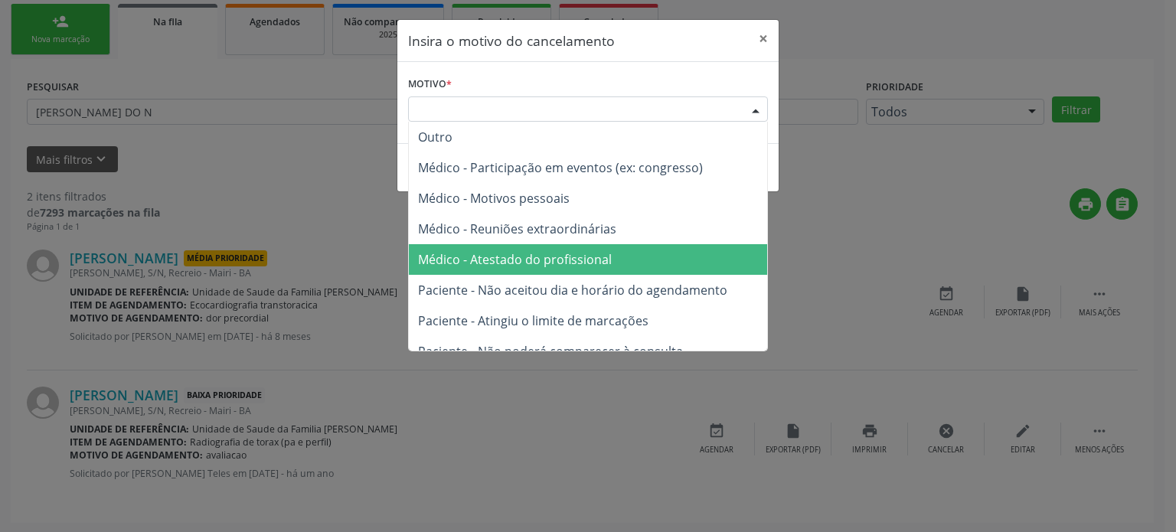
click at [539, 252] on span "Médico - Atestado do profissional" at bounding box center [515, 259] width 194 height 17
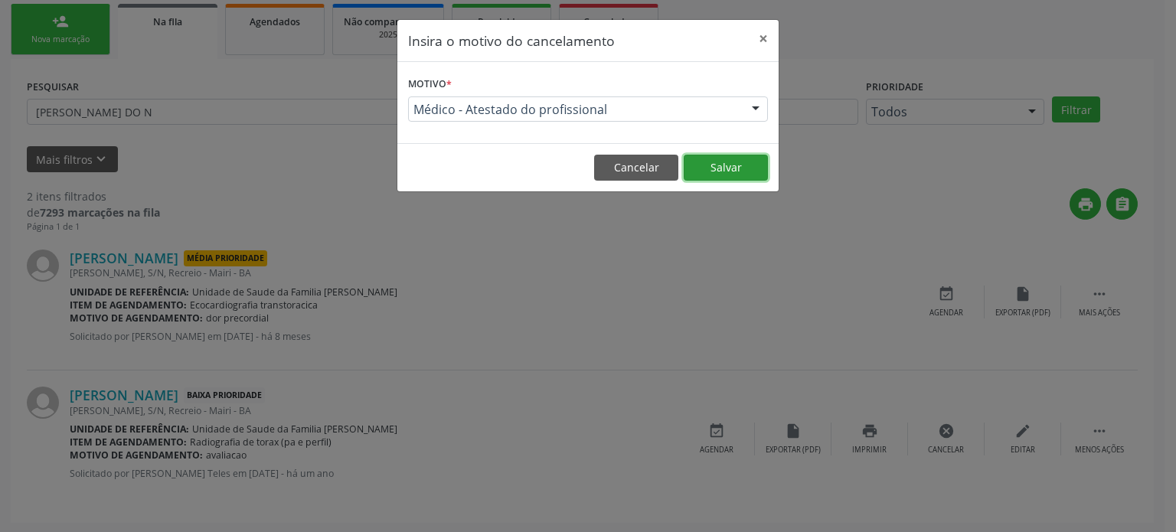
click at [715, 171] on button "Salvar" at bounding box center [726, 168] width 84 height 26
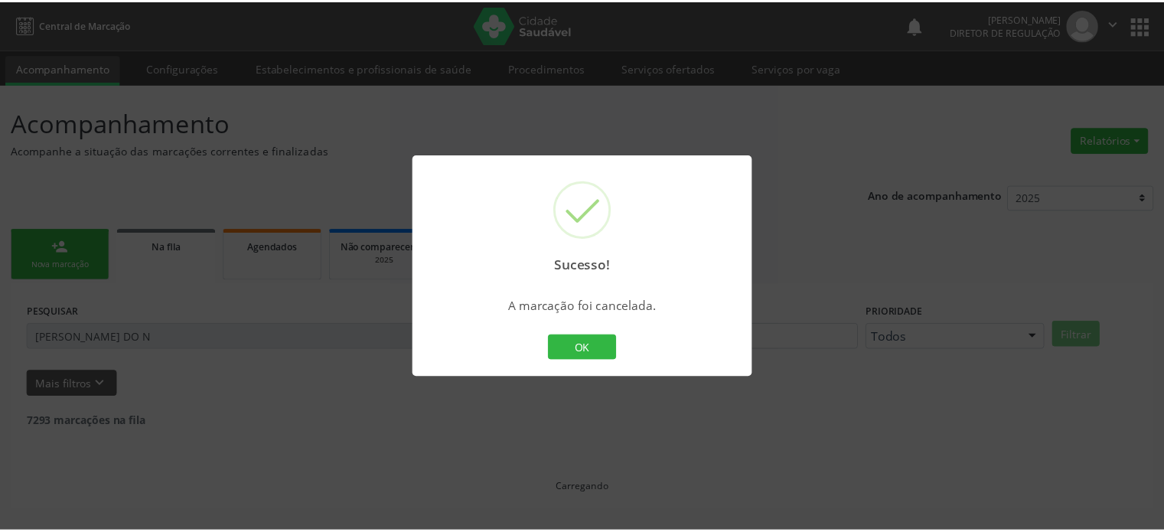
scroll to position [0, 0]
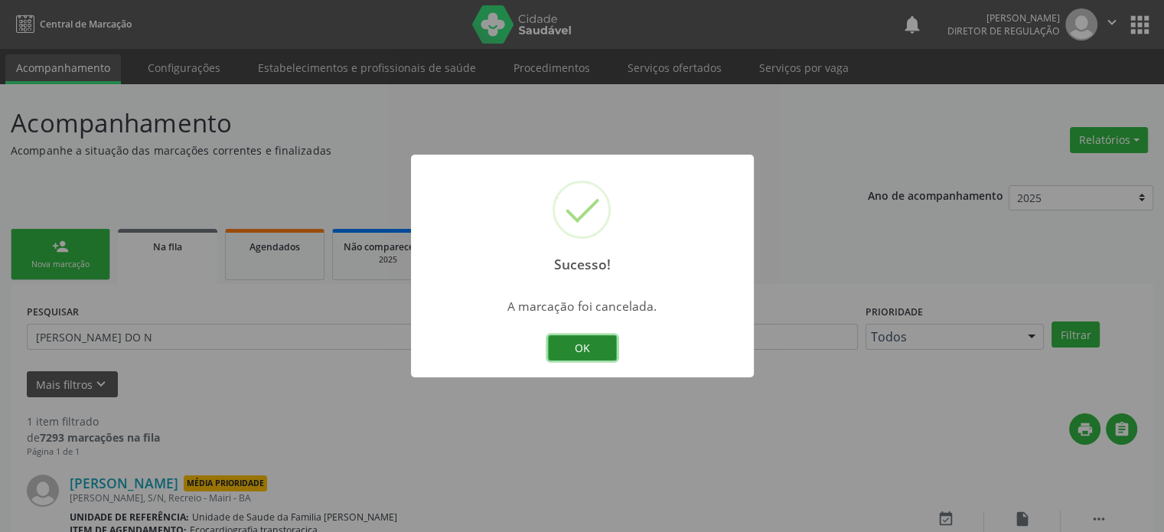
click at [585, 344] on button "OK" at bounding box center [582, 348] width 69 height 26
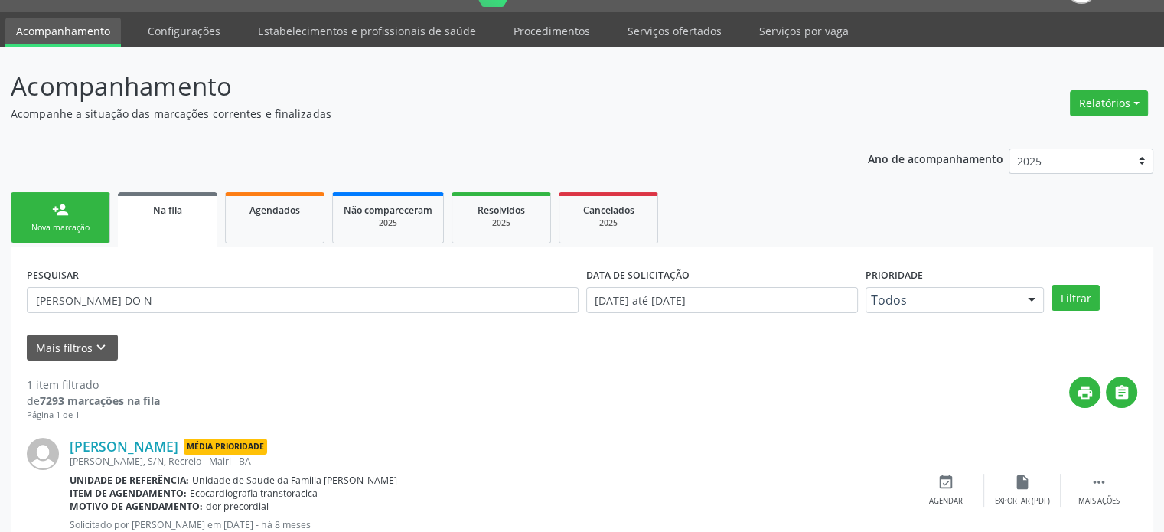
scroll to position [89, 0]
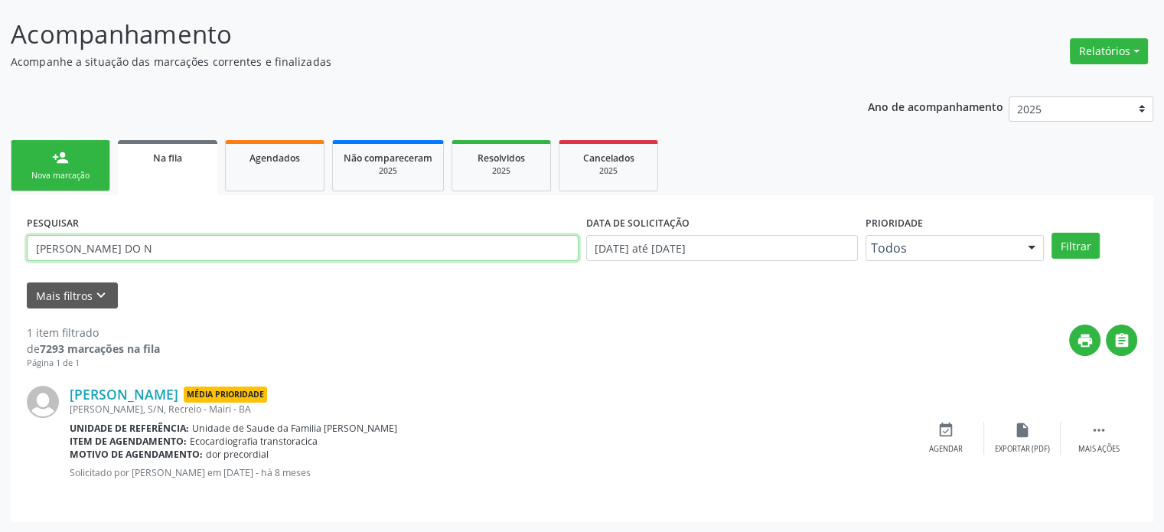
click at [210, 254] on input "[PERSON_NAME] DO N" at bounding box center [303, 248] width 552 height 26
click at [210, 254] on input "[PERSON_NAME]" at bounding box center [303, 248] width 552 height 26
type input "[PERSON_NAME]"
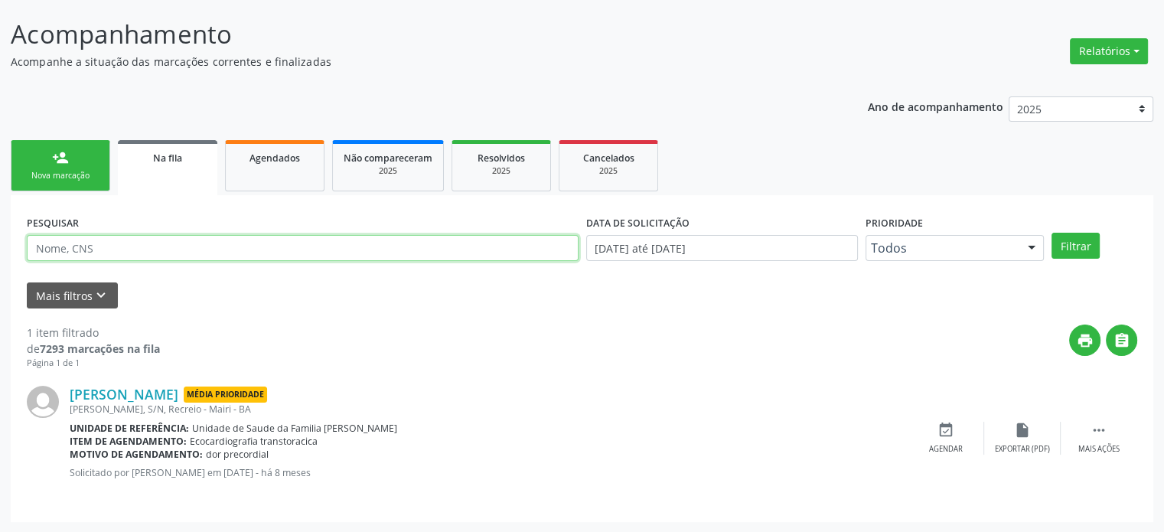
scroll to position [0, 0]
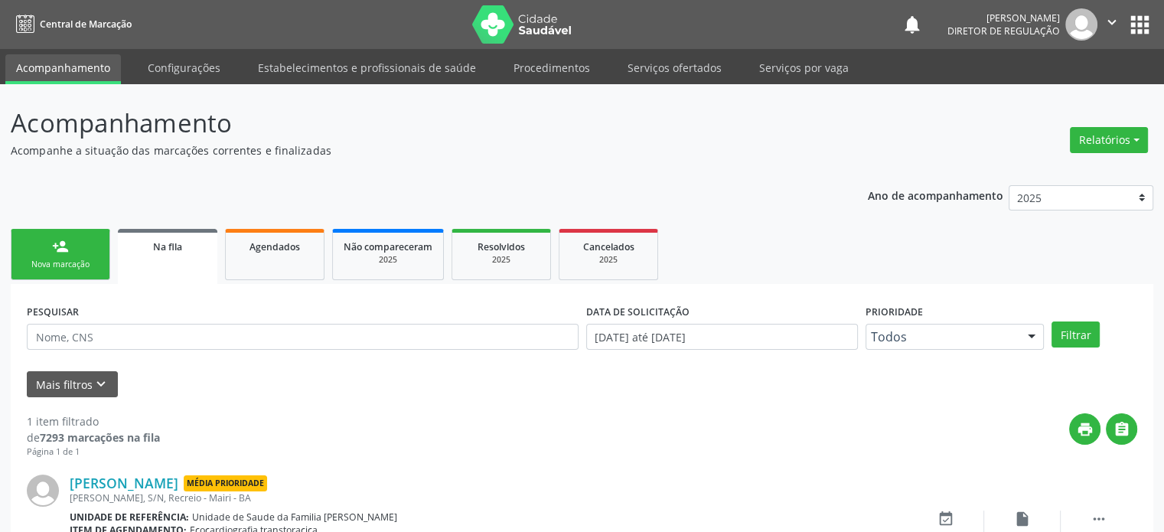
click at [1141, 28] on button "apps" at bounding box center [1140, 24] width 27 height 27
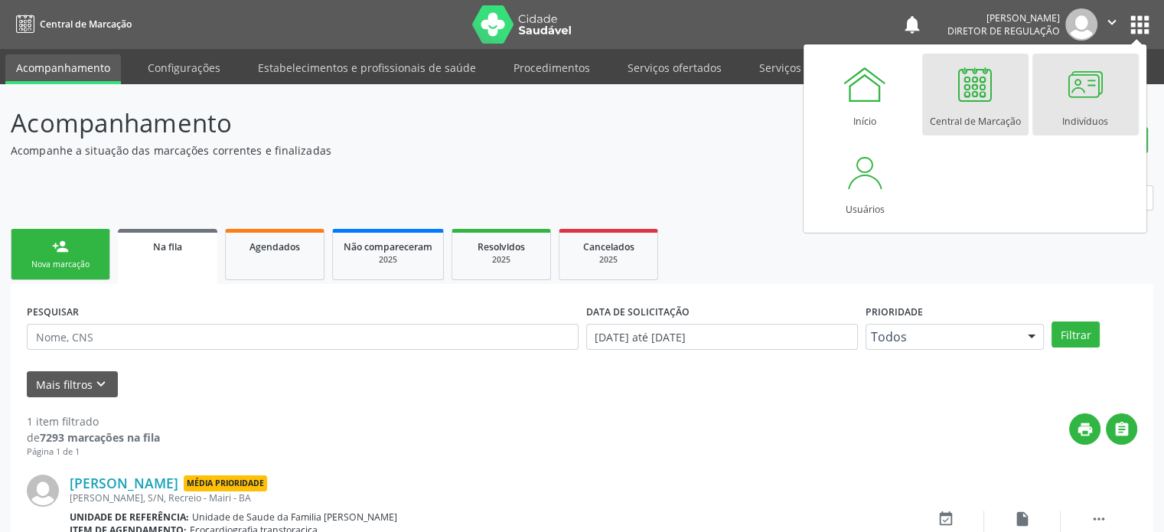
click at [1063, 113] on div "Indivíduos" at bounding box center [1086, 117] width 46 height 21
